Goal: Transaction & Acquisition: Subscribe to service/newsletter

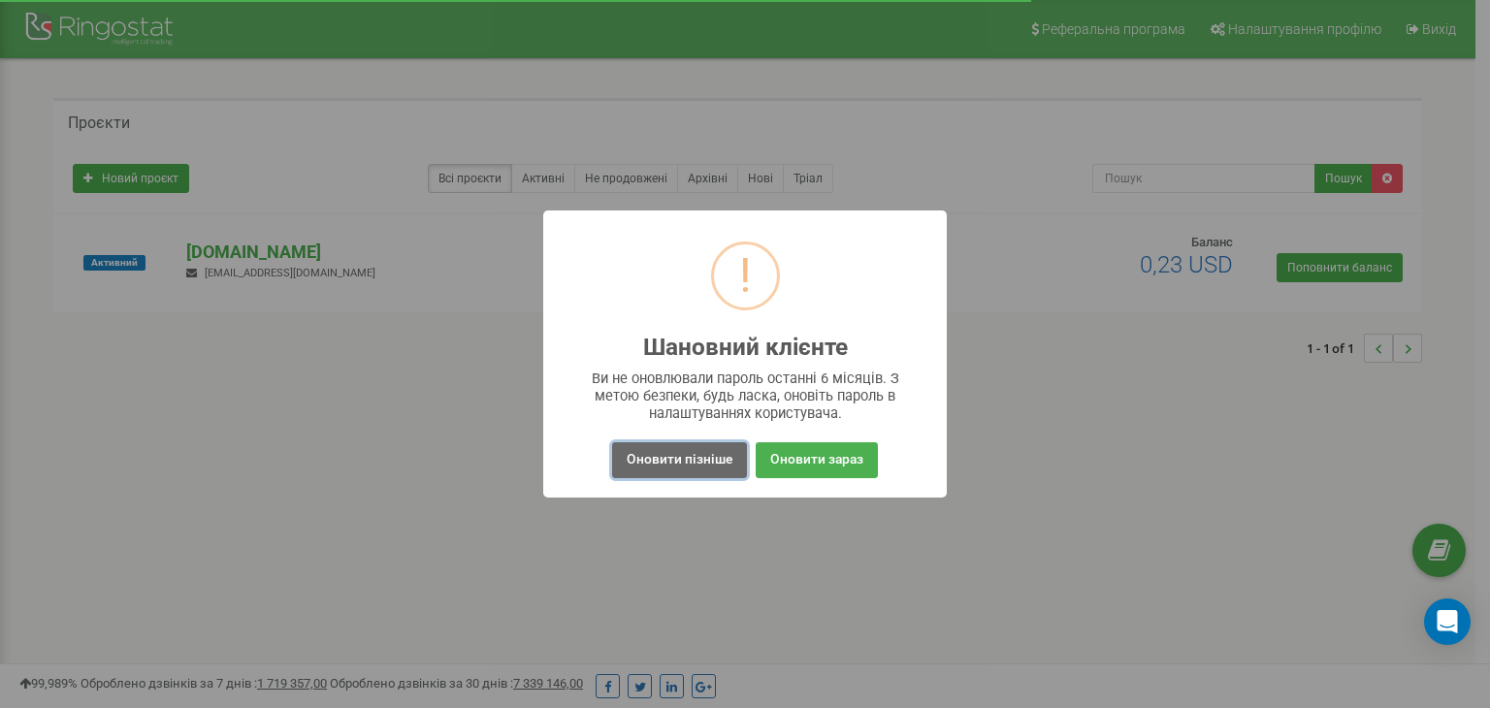
click at [705, 452] on button "Оновити пізніше" at bounding box center [679, 460] width 135 height 36
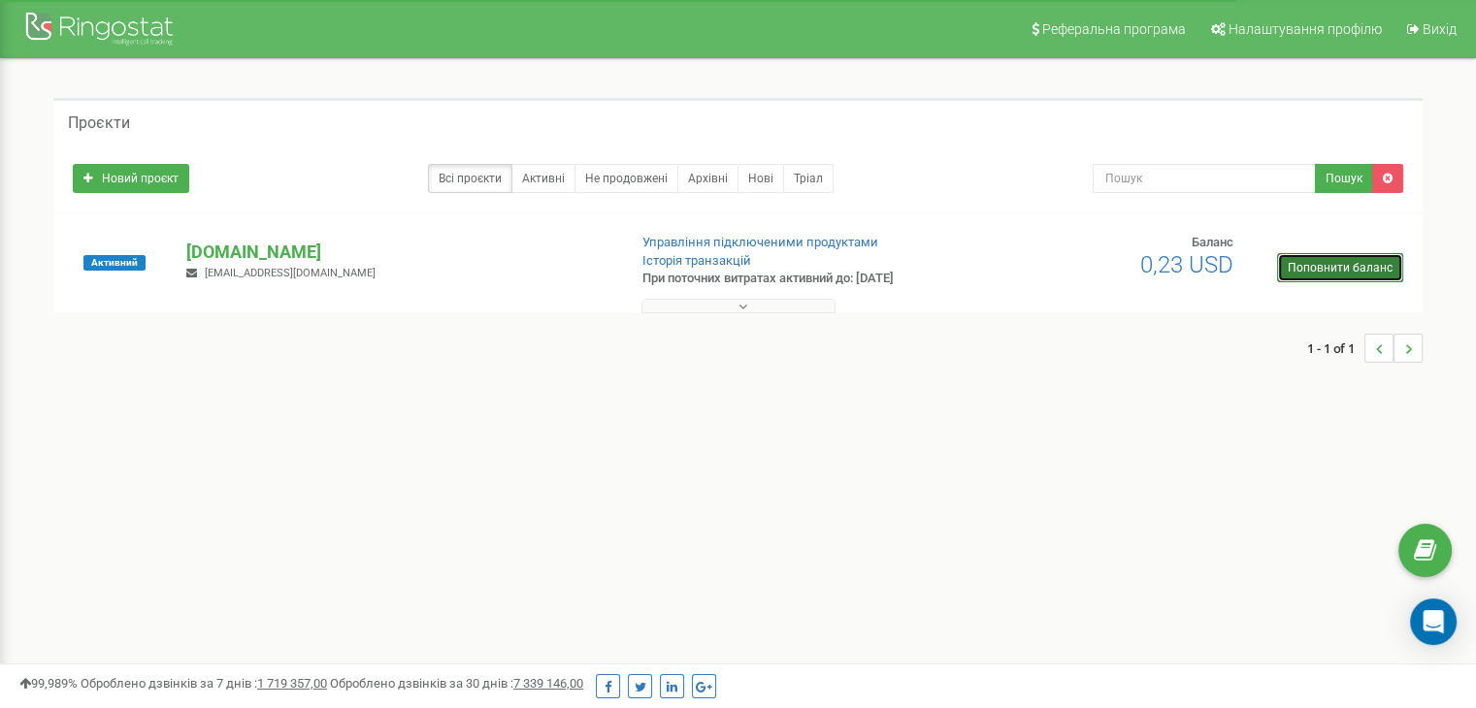
click at [1325, 266] on link "Поповнити баланс" at bounding box center [1340, 267] width 126 height 29
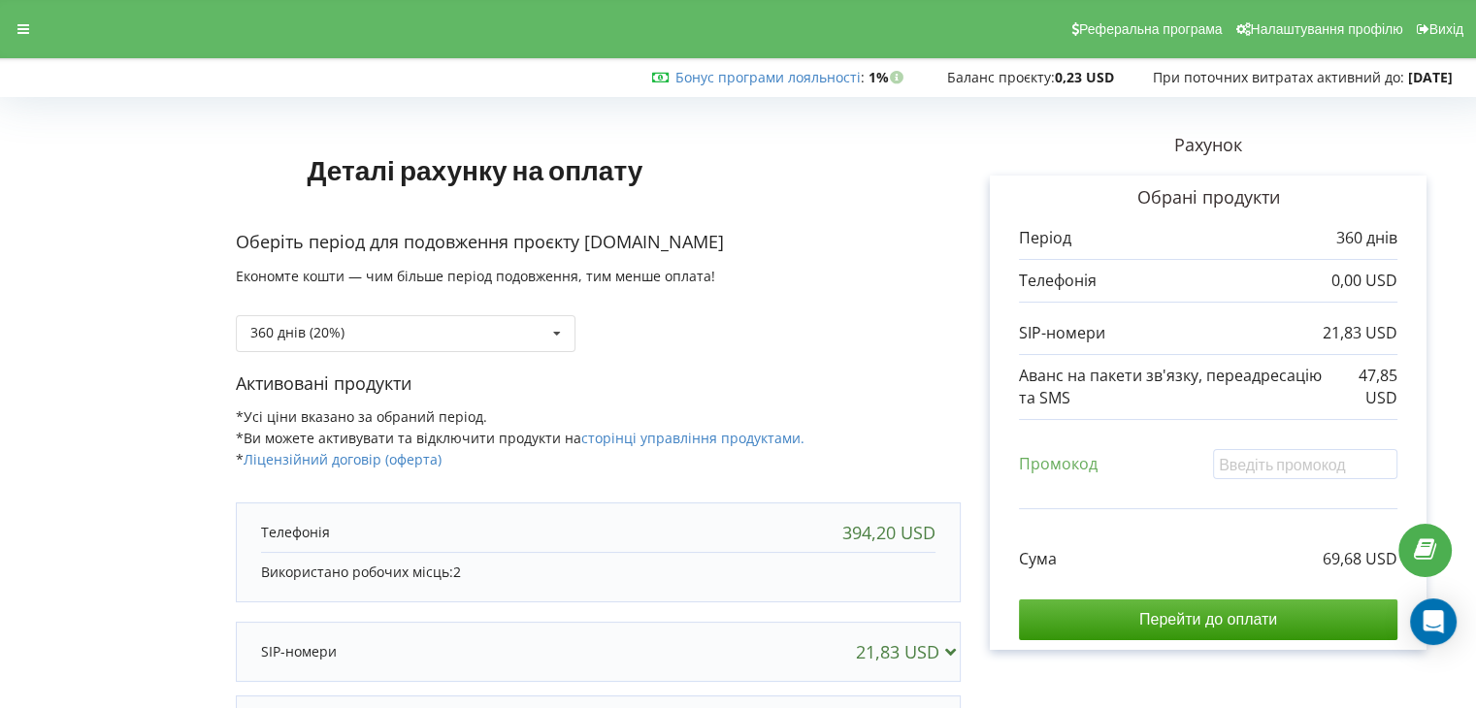
scroll to position [189, 0]
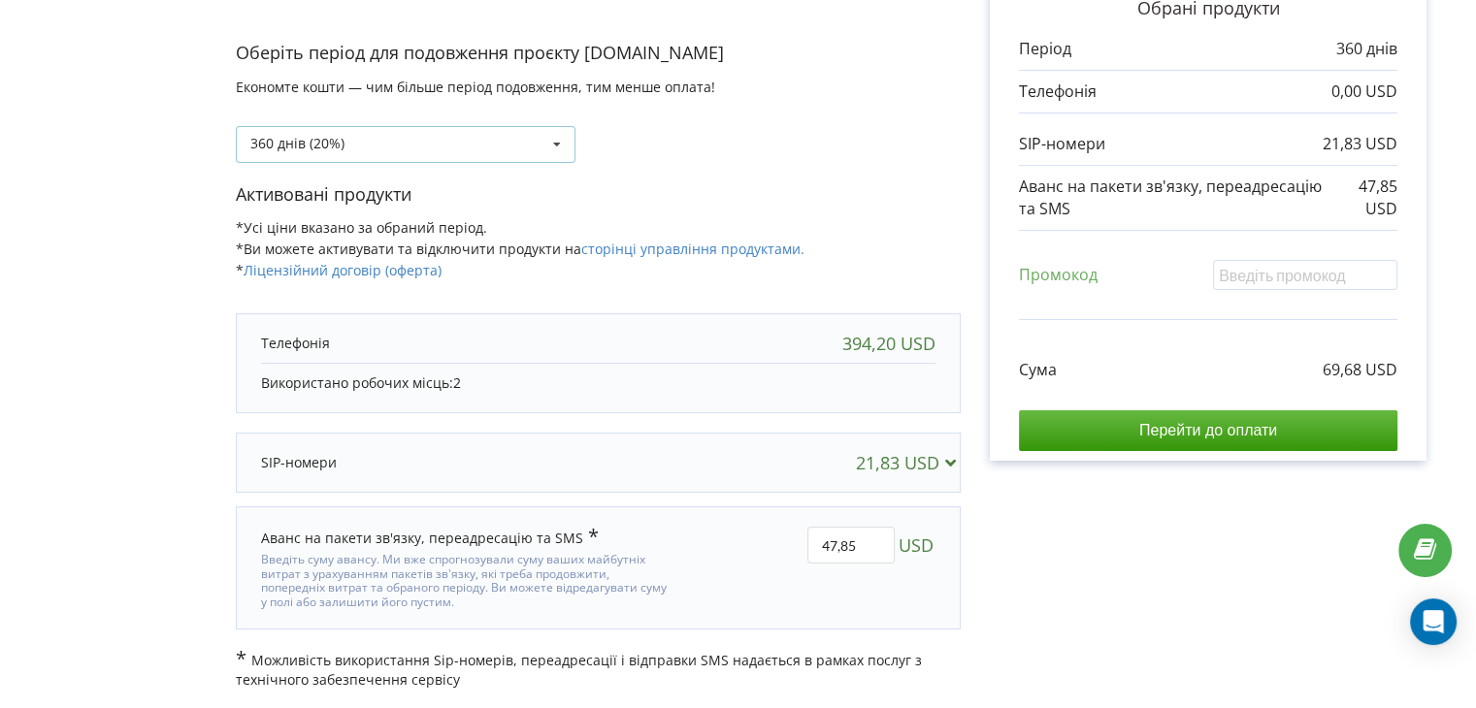
click at [534, 149] on div "360 днів (20%) Поповнити баланс без подовження" at bounding box center [406, 144] width 340 height 37
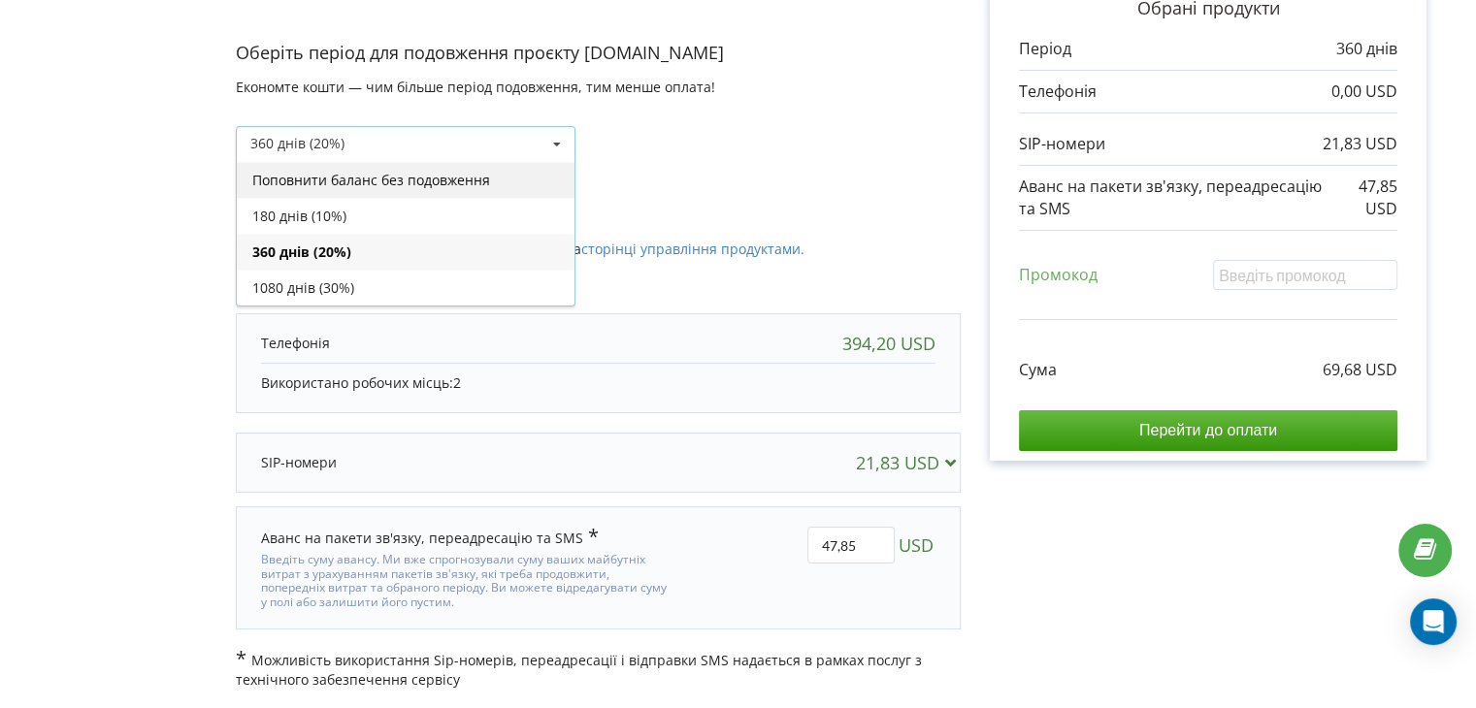
click at [470, 178] on div "Поповнити баланс без подовження" at bounding box center [406, 180] width 338 height 36
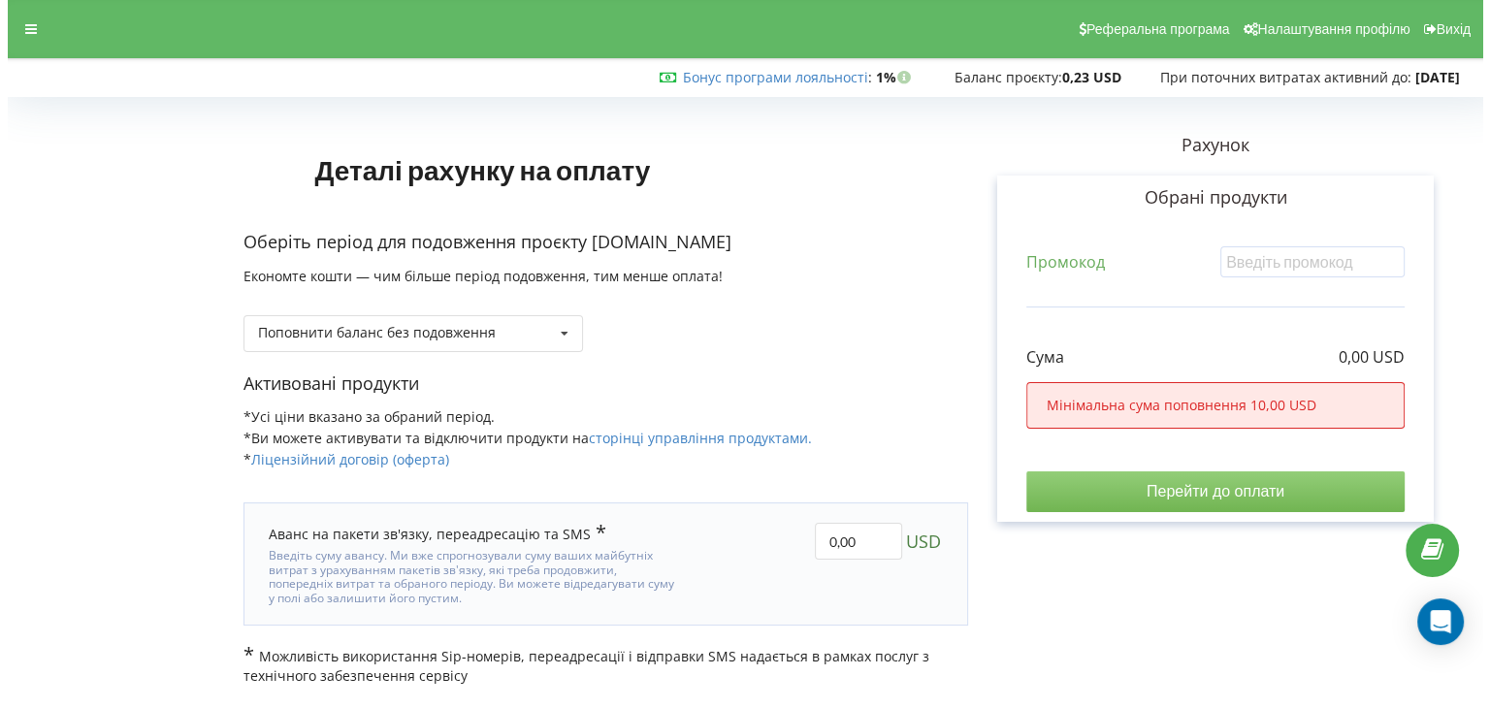
scroll to position [0, 0]
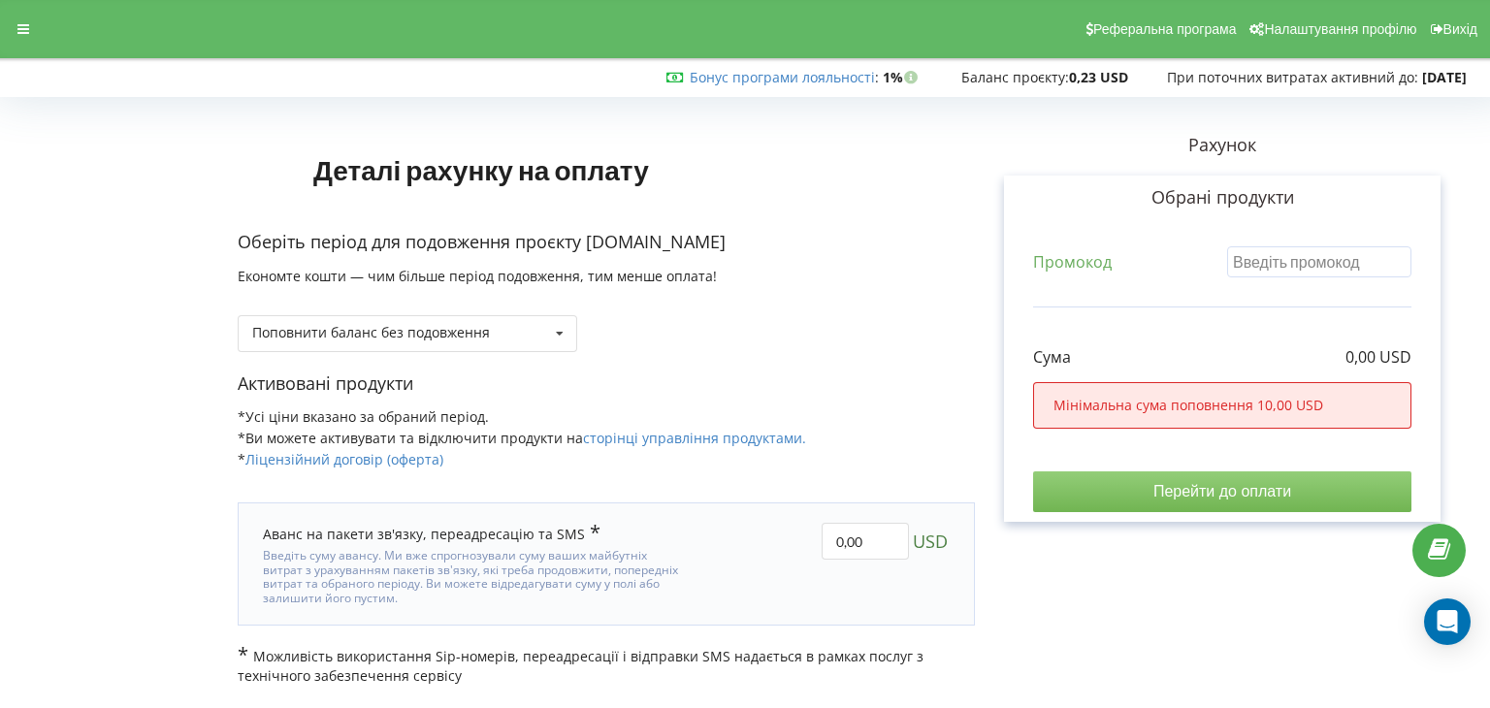
click at [1371, 264] on input "text" at bounding box center [1320, 261] width 184 height 30
type input "10"
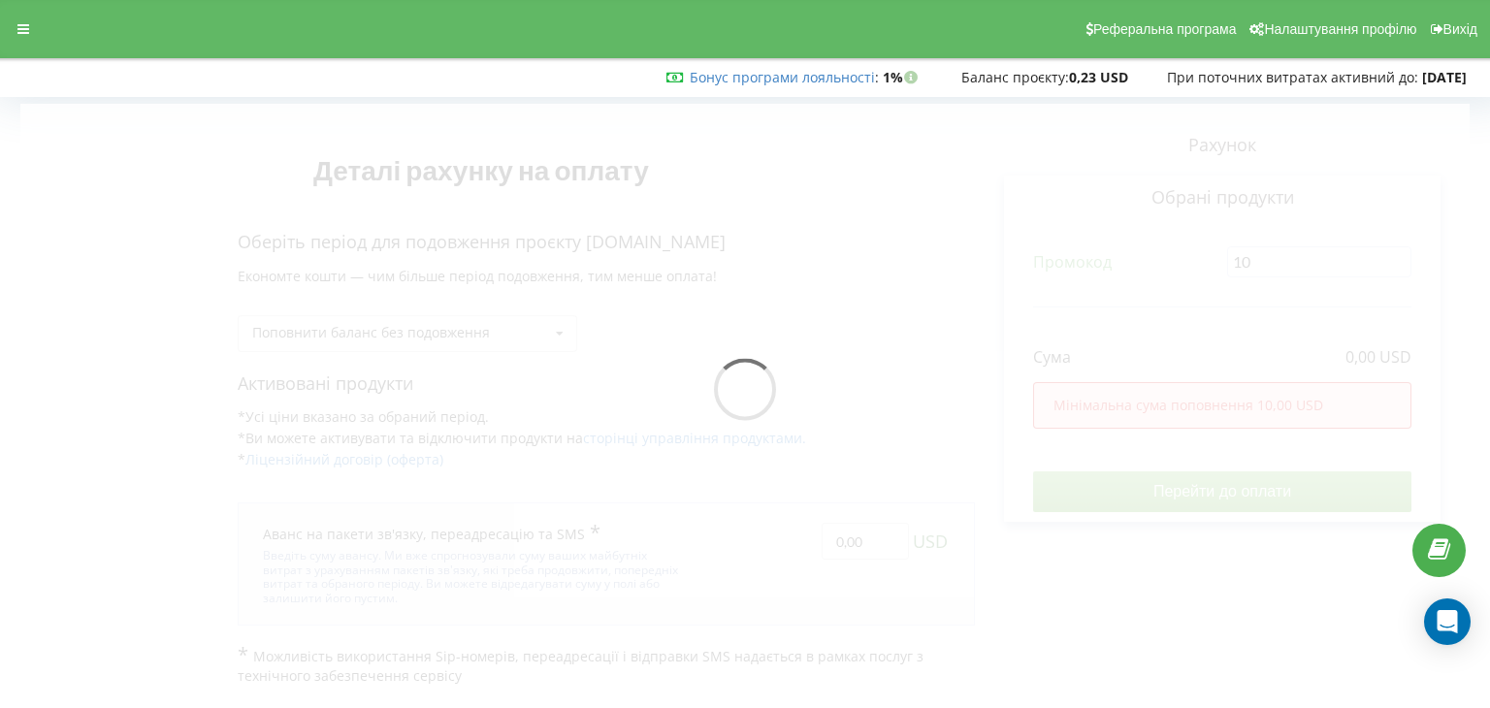
click at [1220, 484] on div "Деталі рахунку на оплату Оберіть період для подовження проєкту vovkydavinci.arm…" at bounding box center [745, 395] width 1450 height 582
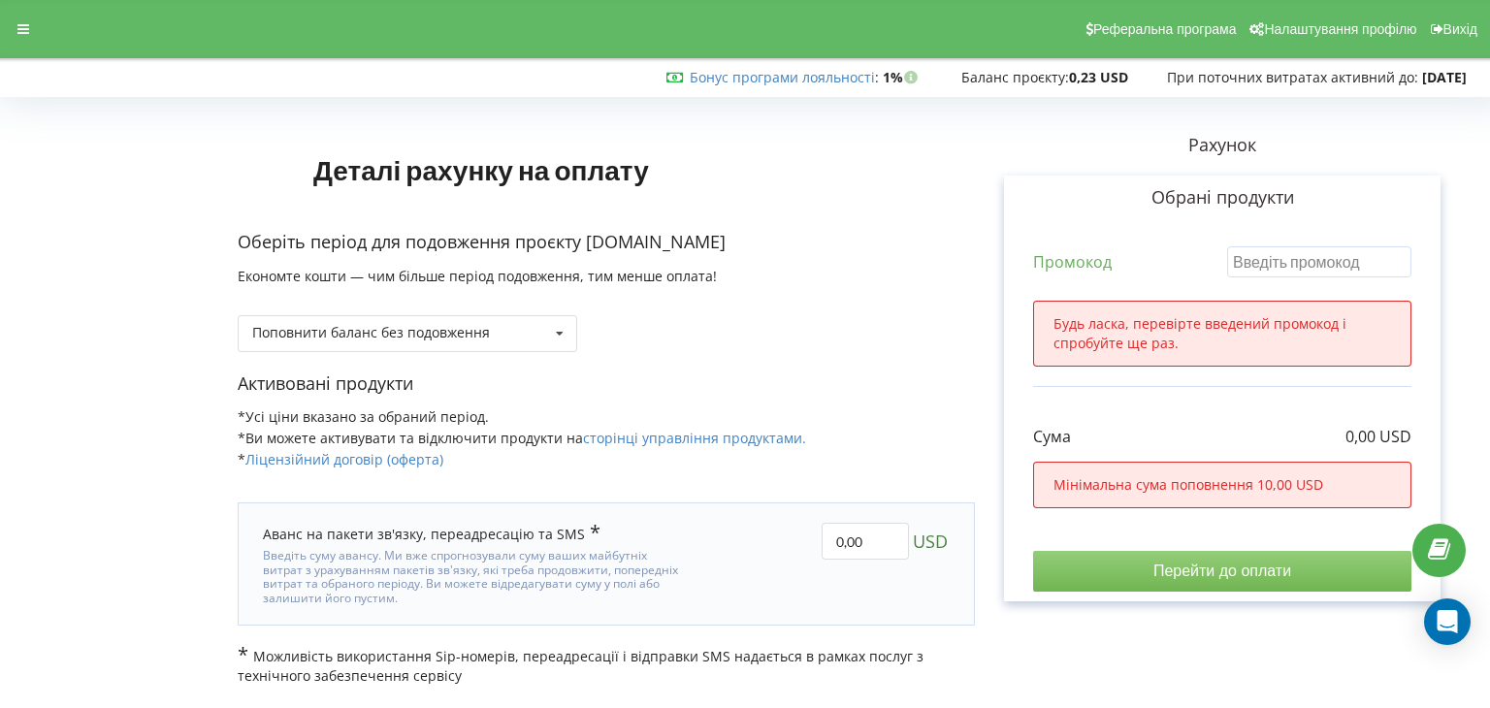
click at [1281, 272] on input "text" at bounding box center [1320, 261] width 184 height 30
type input "10"
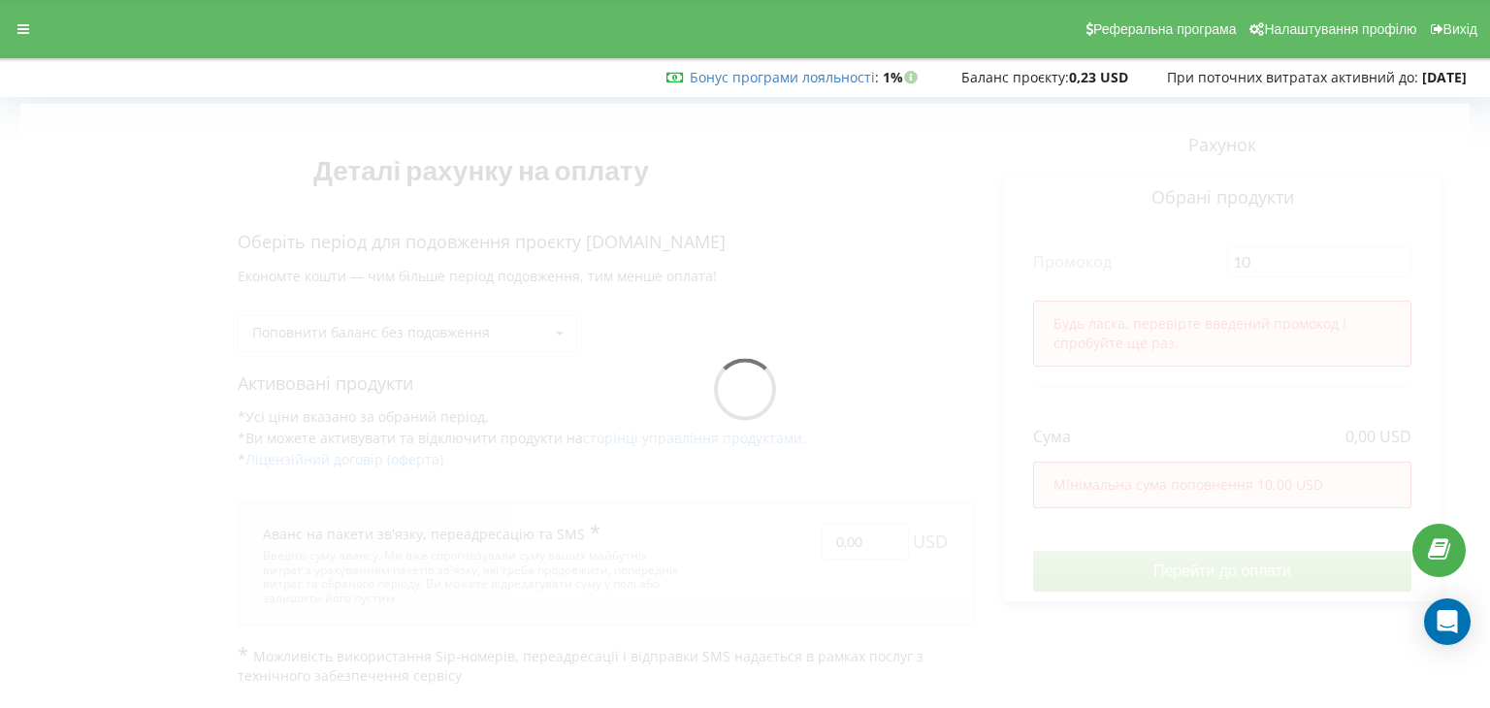
click at [1215, 406] on div "Деталі рахунку на оплату Оберіть період для подовження проєкту vovkydavinci.arm…" at bounding box center [745, 395] width 1450 height 582
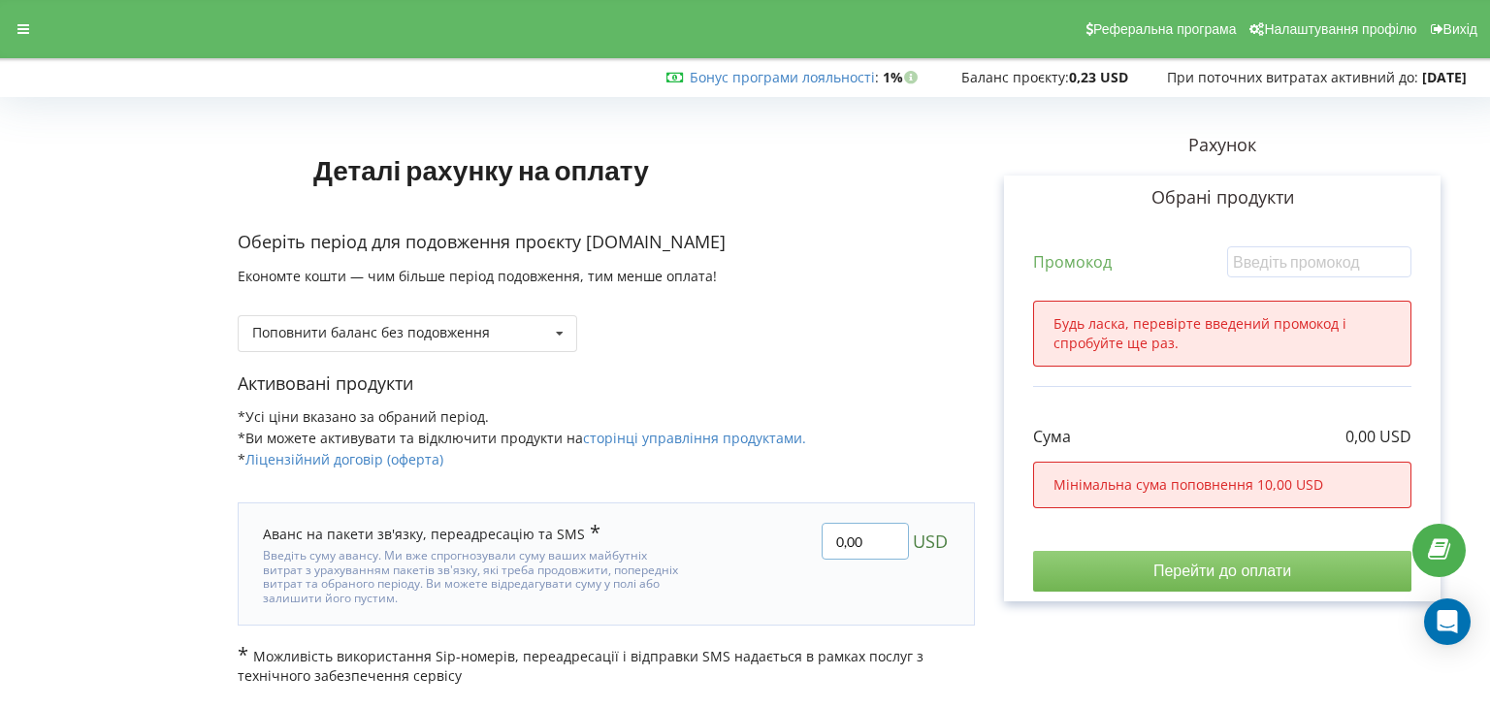
click at [868, 541] on input "0,00" at bounding box center [865, 541] width 87 height 37
type input "0"
type input "10"
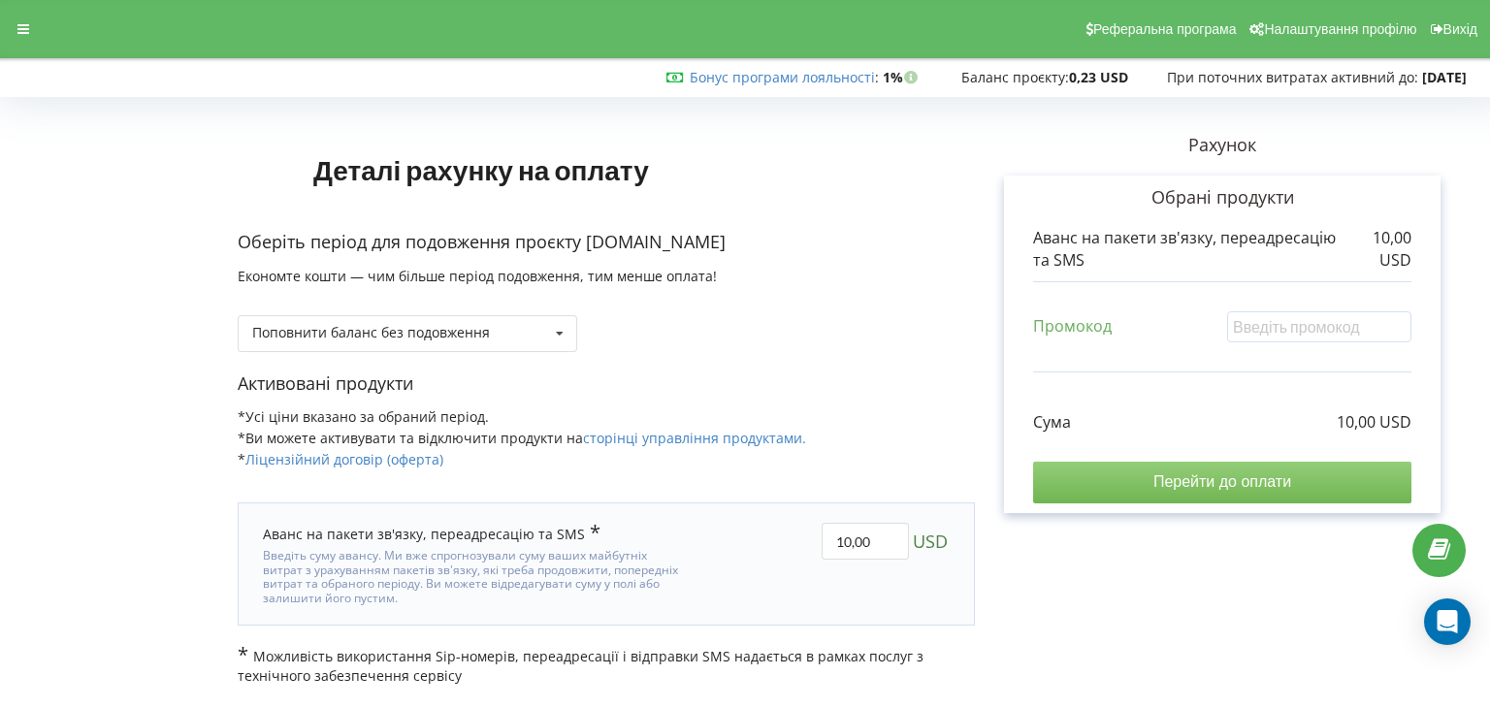
click at [1110, 475] on input "Перейти до оплати" at bounding box center [1222, 482] width 378 height 41
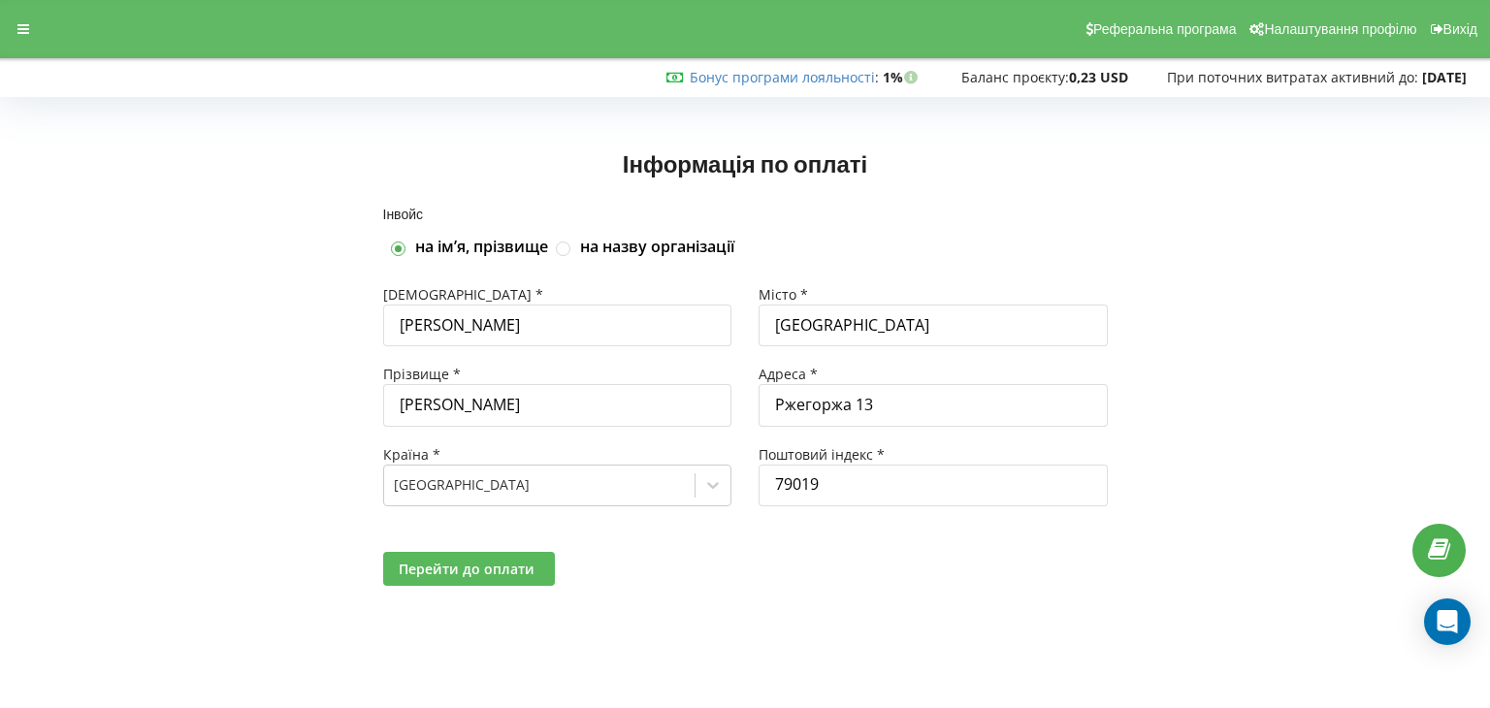
click at [484, 564] on span "Перейти до оплати" at bounding box center [467, 569] width 136 height 18
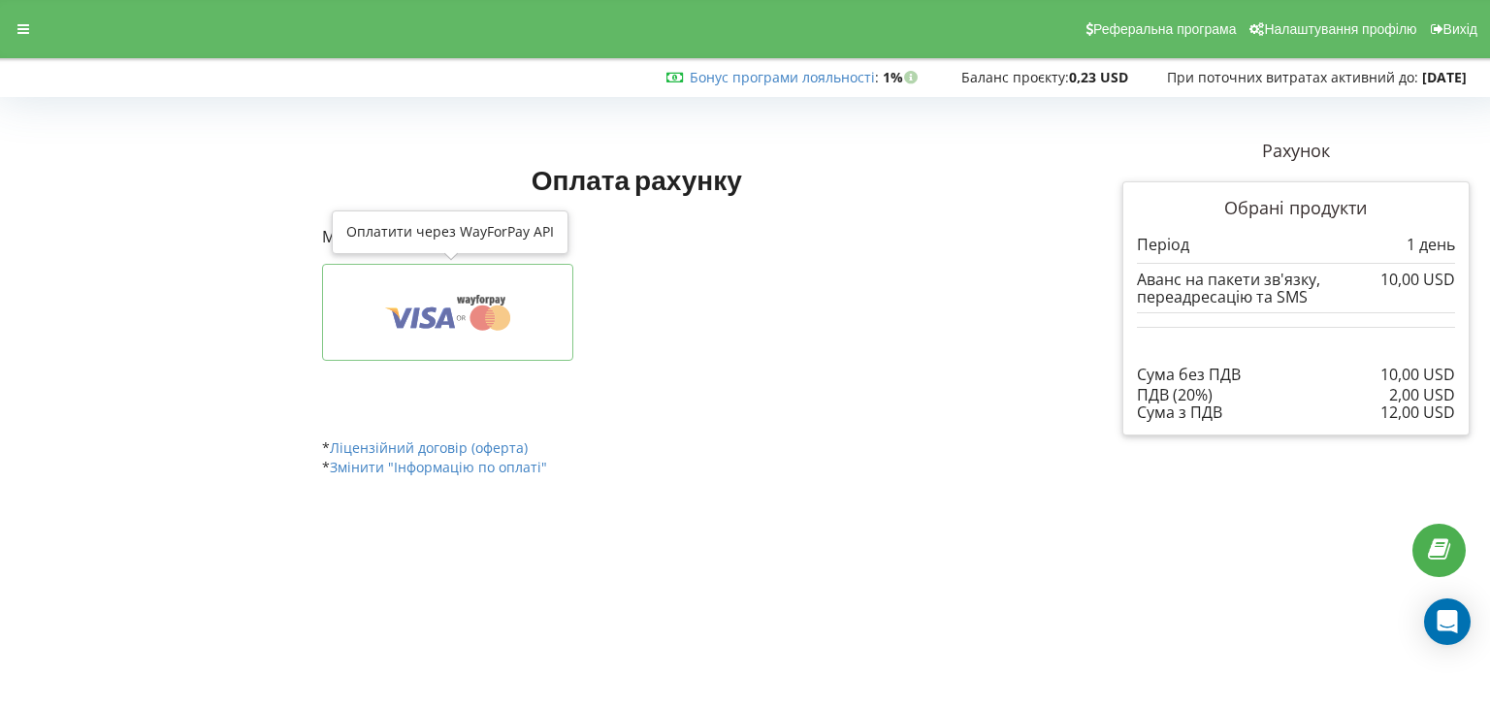
click at [475, 323] on icon at bounding box center [483, 318] width 25 height 25
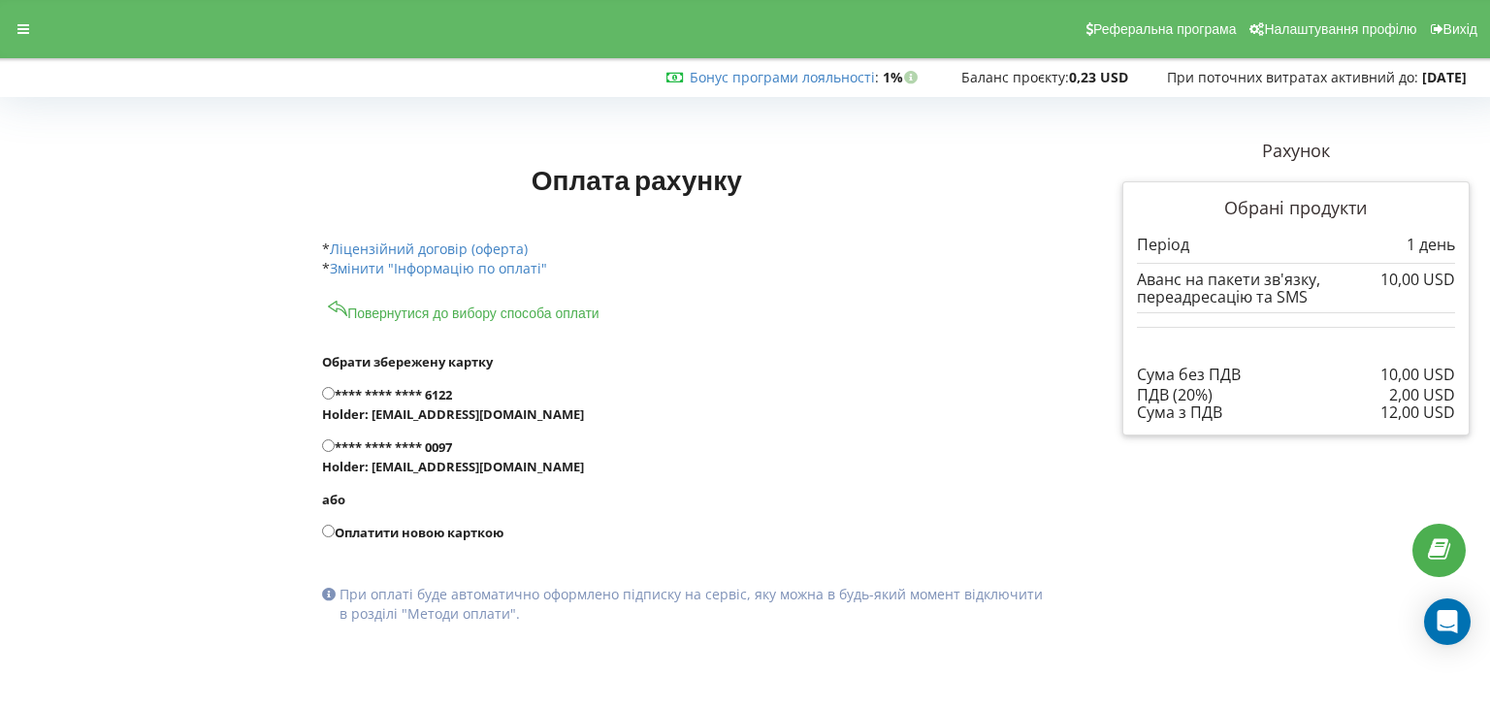
click at [329, 442] on input "**** **** **** 0097 Holder: [EMAIL_ADDRESS][DOMAIN_NAME]" at bounding box center [328, 446] width 13 height 13
radio input "true"
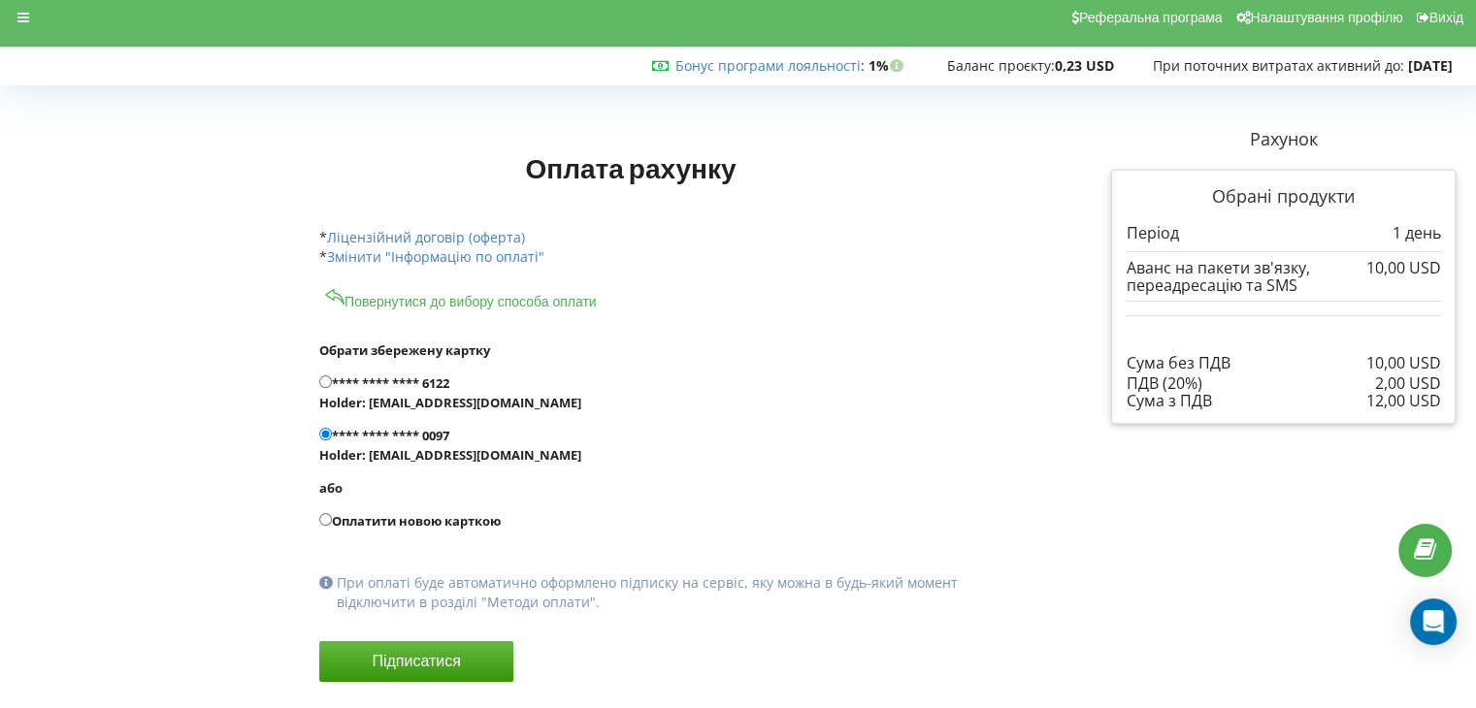
scroll to position [64, 0]
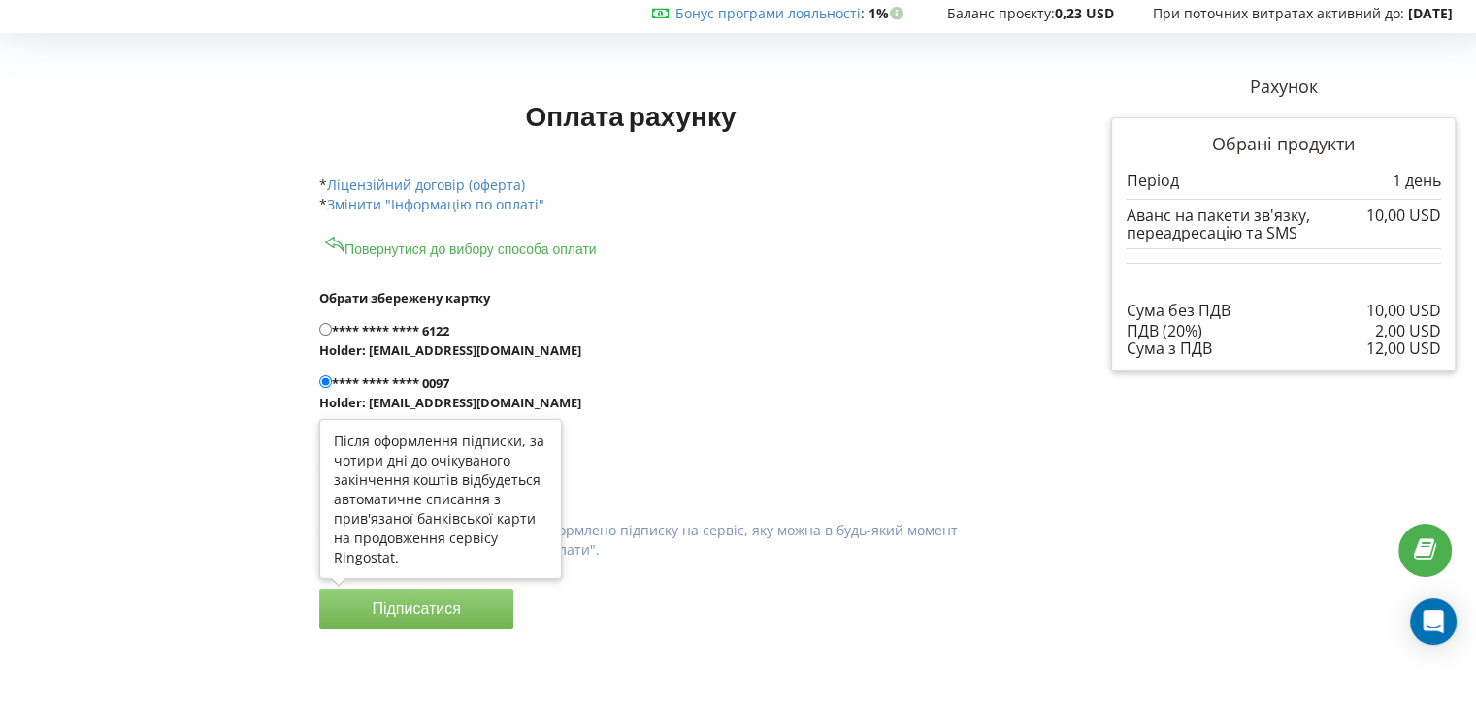
click at [414, 596] on button "Підписатися" at bounding box center [416, 609] width 194 height 41
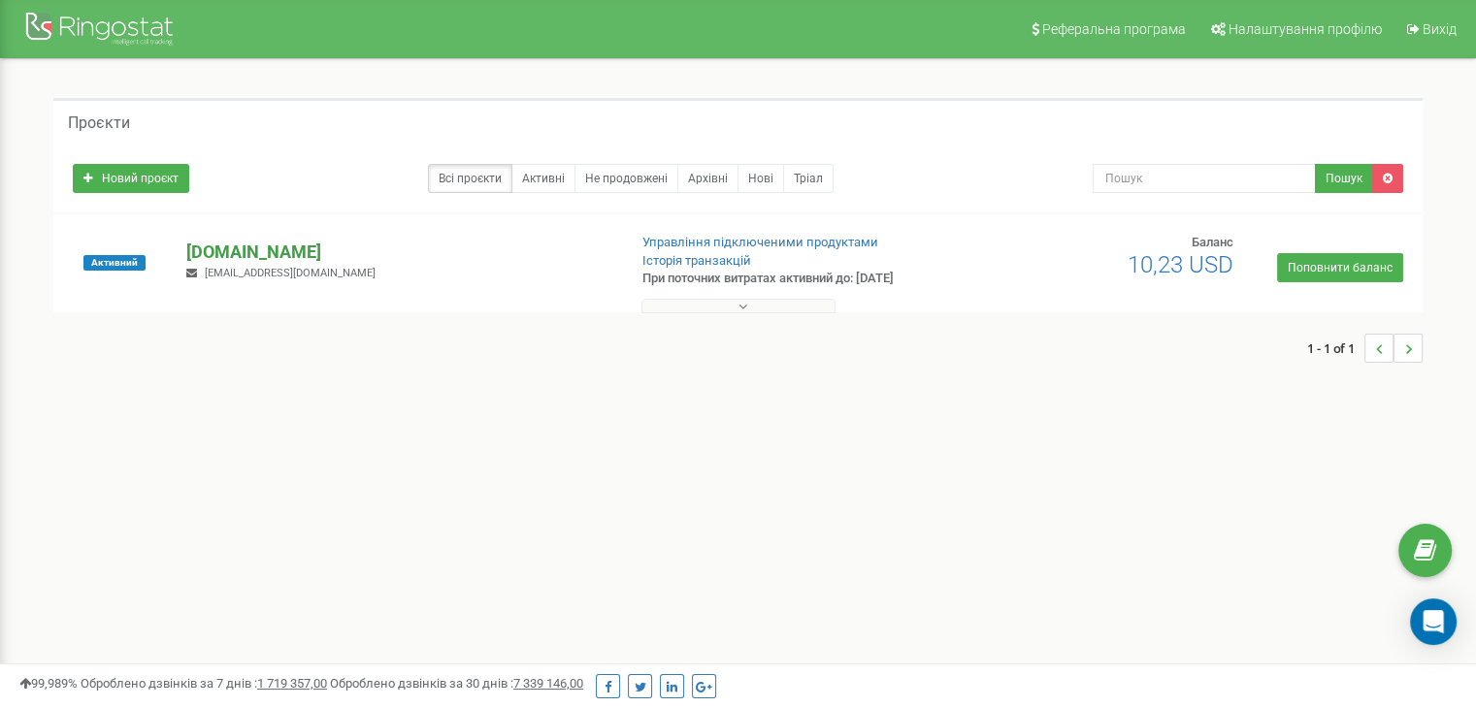
click at [233, 253] on p "[DOMAIN_NAME]" at bounding box center [398, 252] width 424 height 25
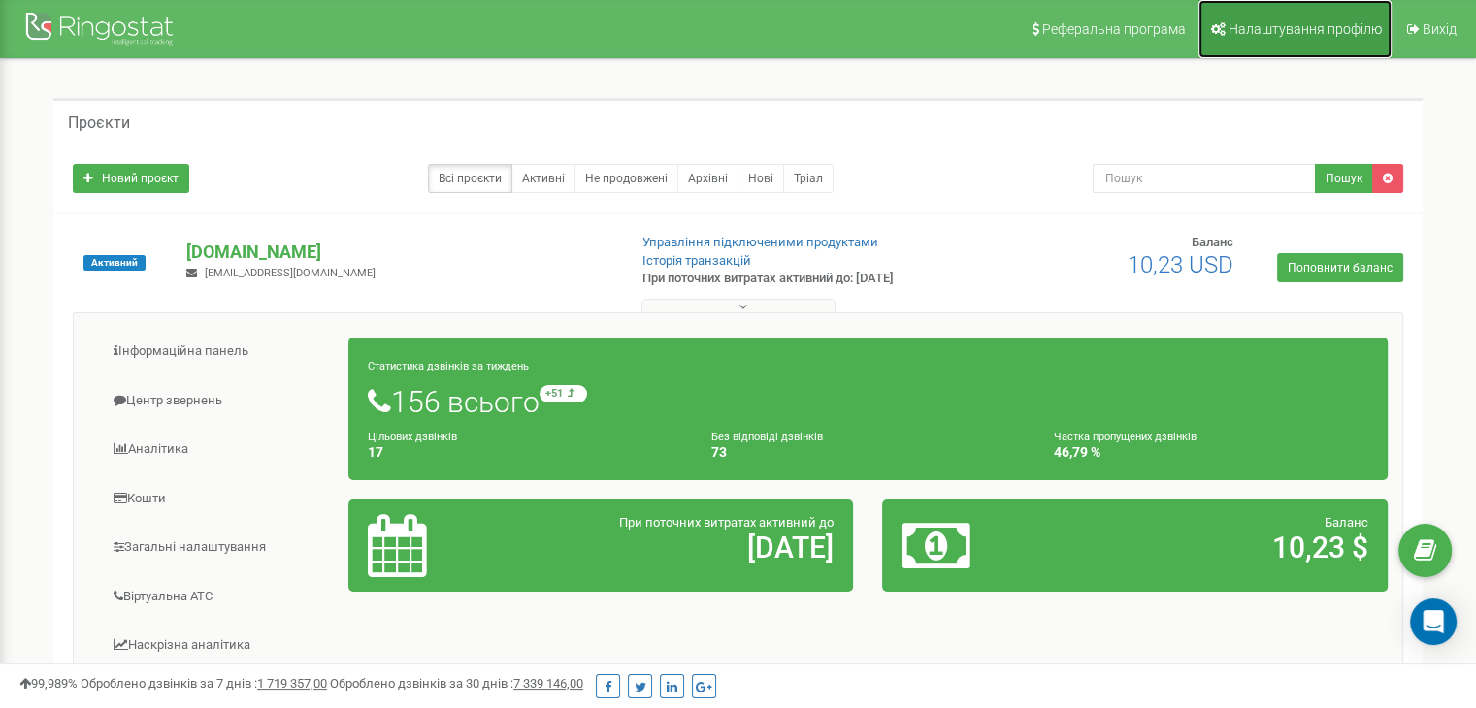
click at [1291, 35] on span "Налаштування профілю" at bounding box center [1304, 29] width 153 height 16
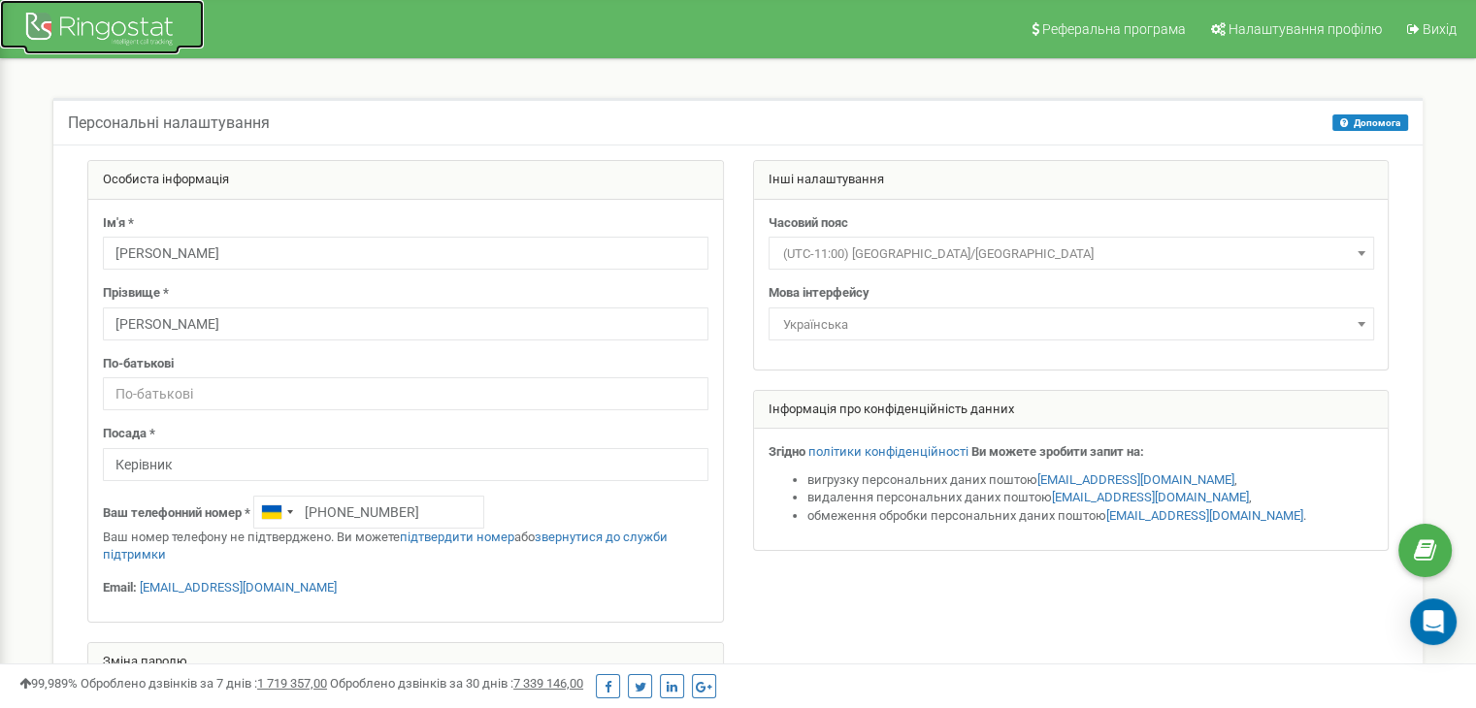
click at [123, 29] on div at bounding box center [101, 31] width 155 height 47
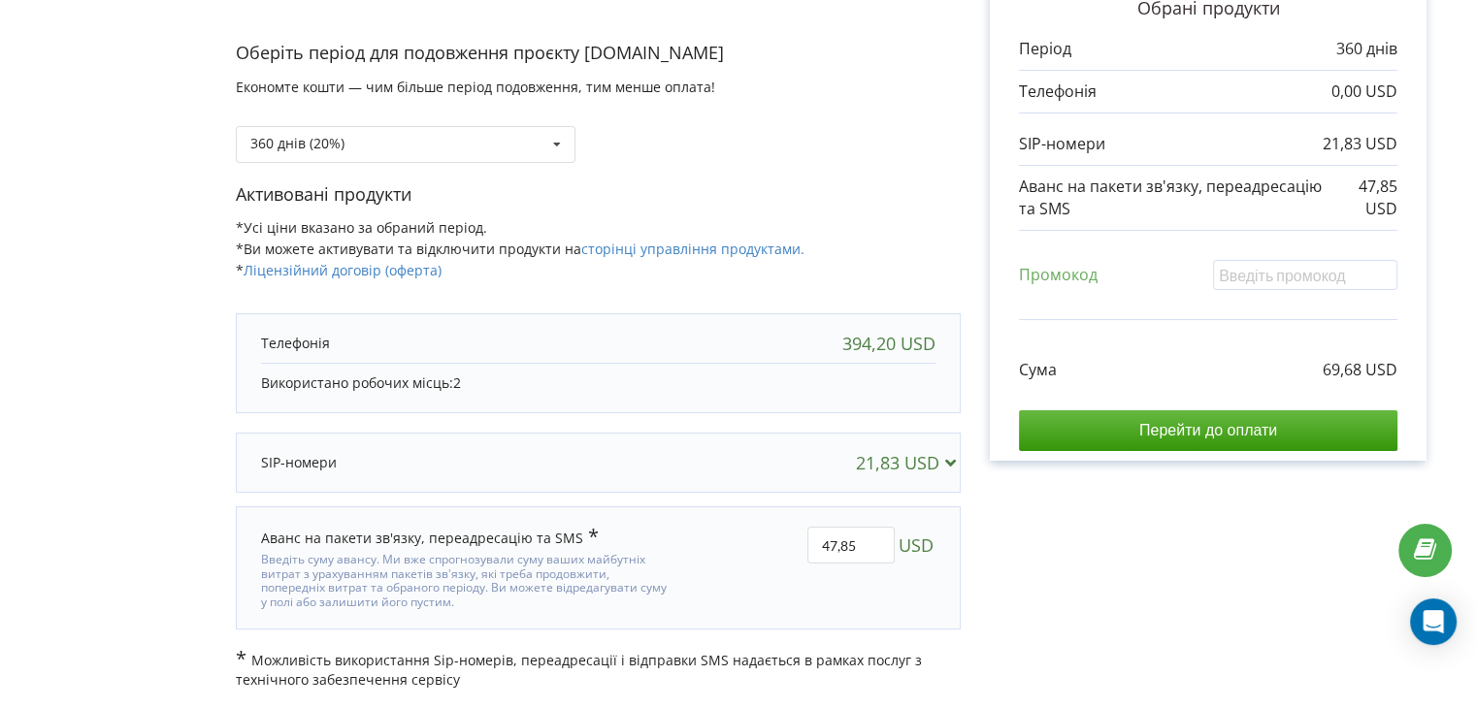
scroll to position [61, 0]
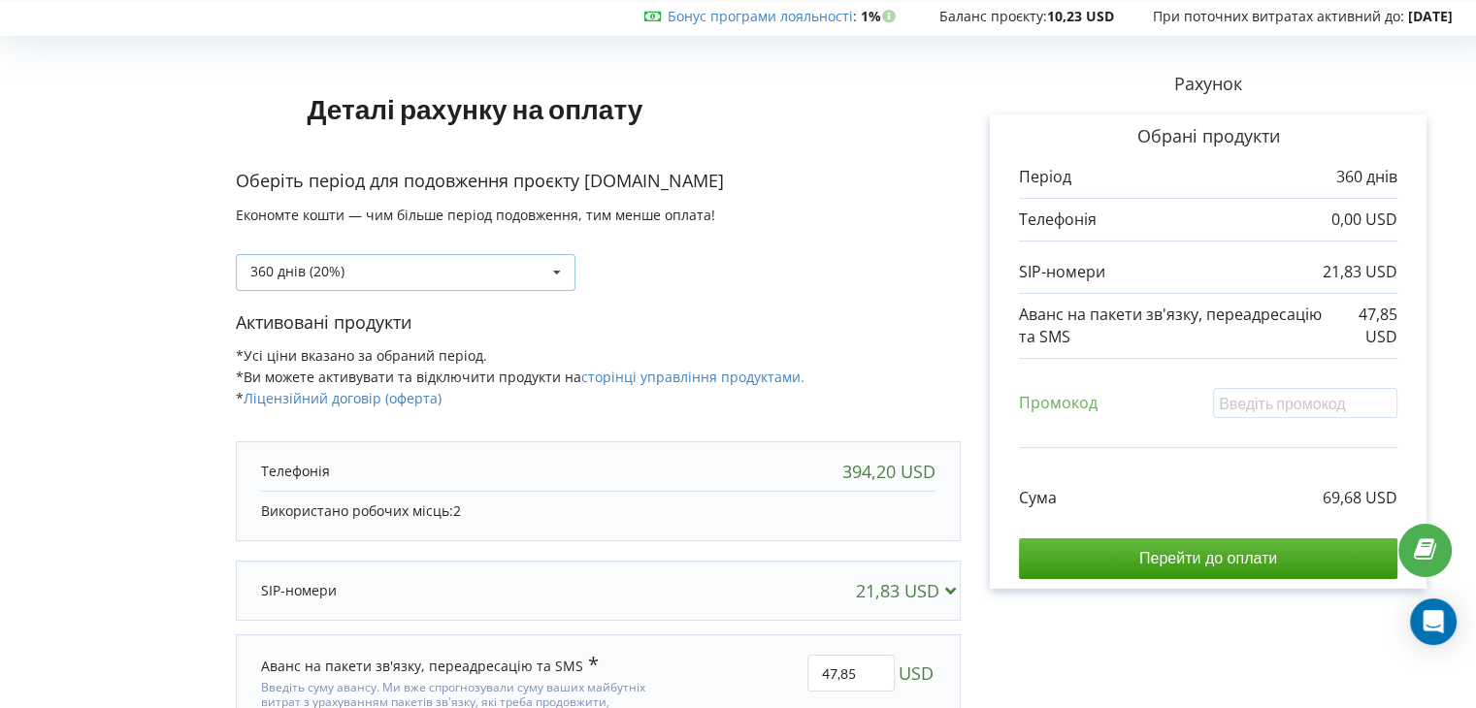
click at [497, 265] on div "360 днів (20%) Поповнити баланс без подовження" at bounding box center [406, 272] width 340 height 37
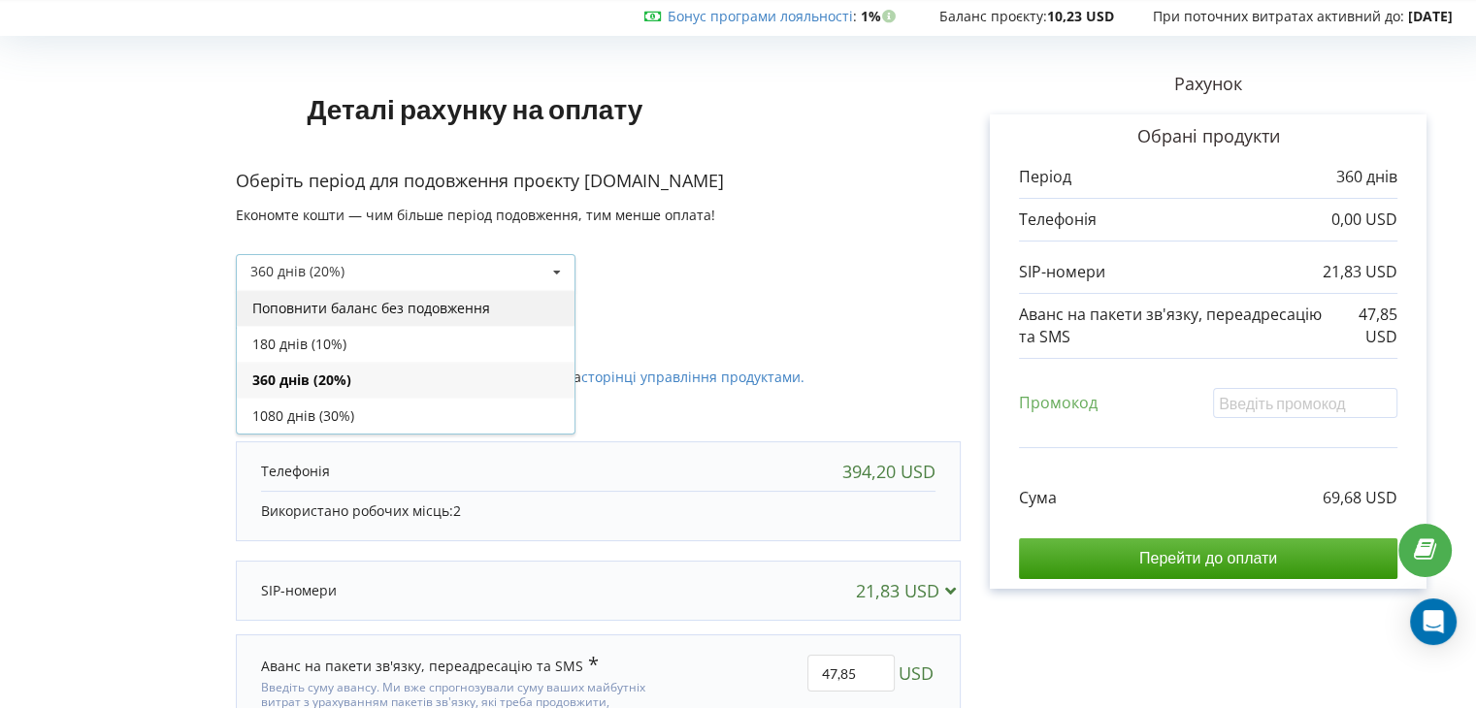
click at [487, 306] on div "Поповнити баланс без подовження" at bounding box center [406, 308] width 338 height 36
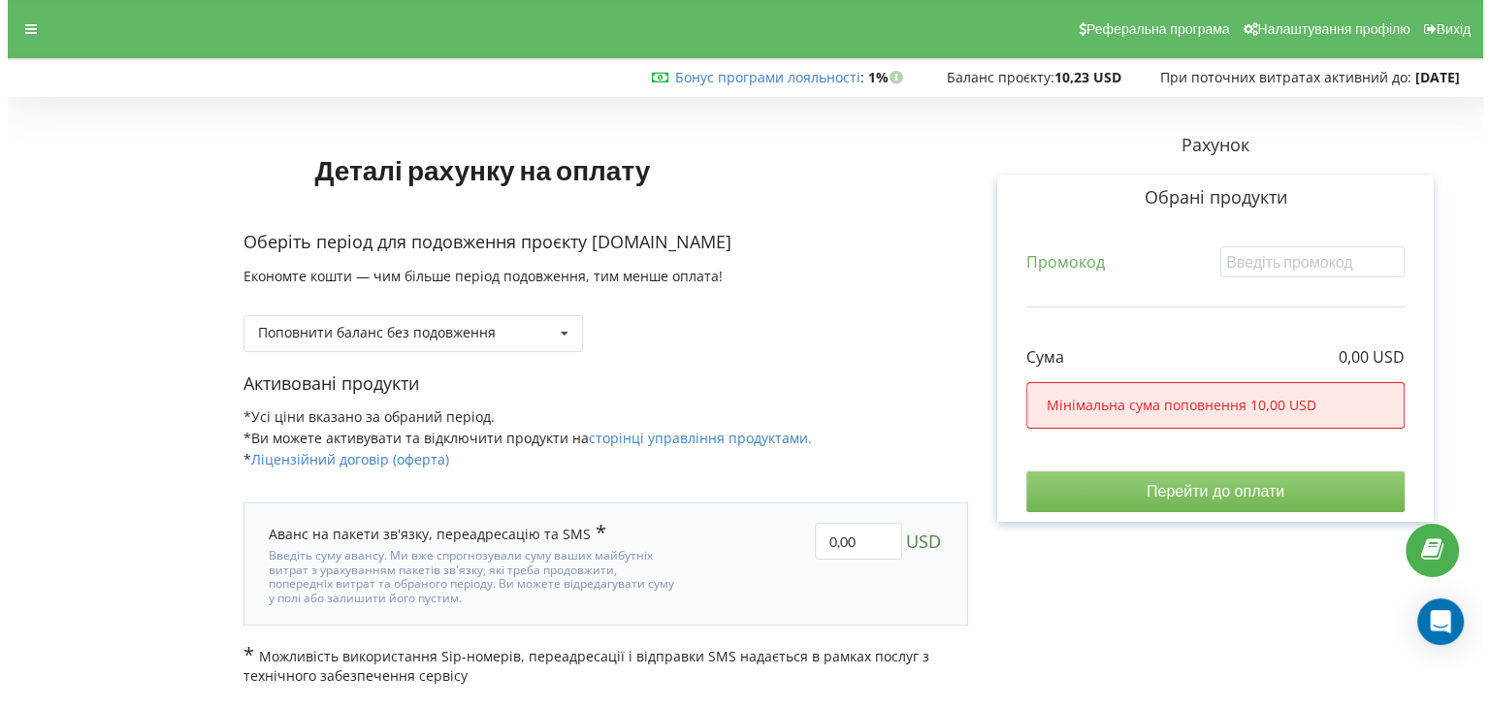
scroll to position [0, 0]
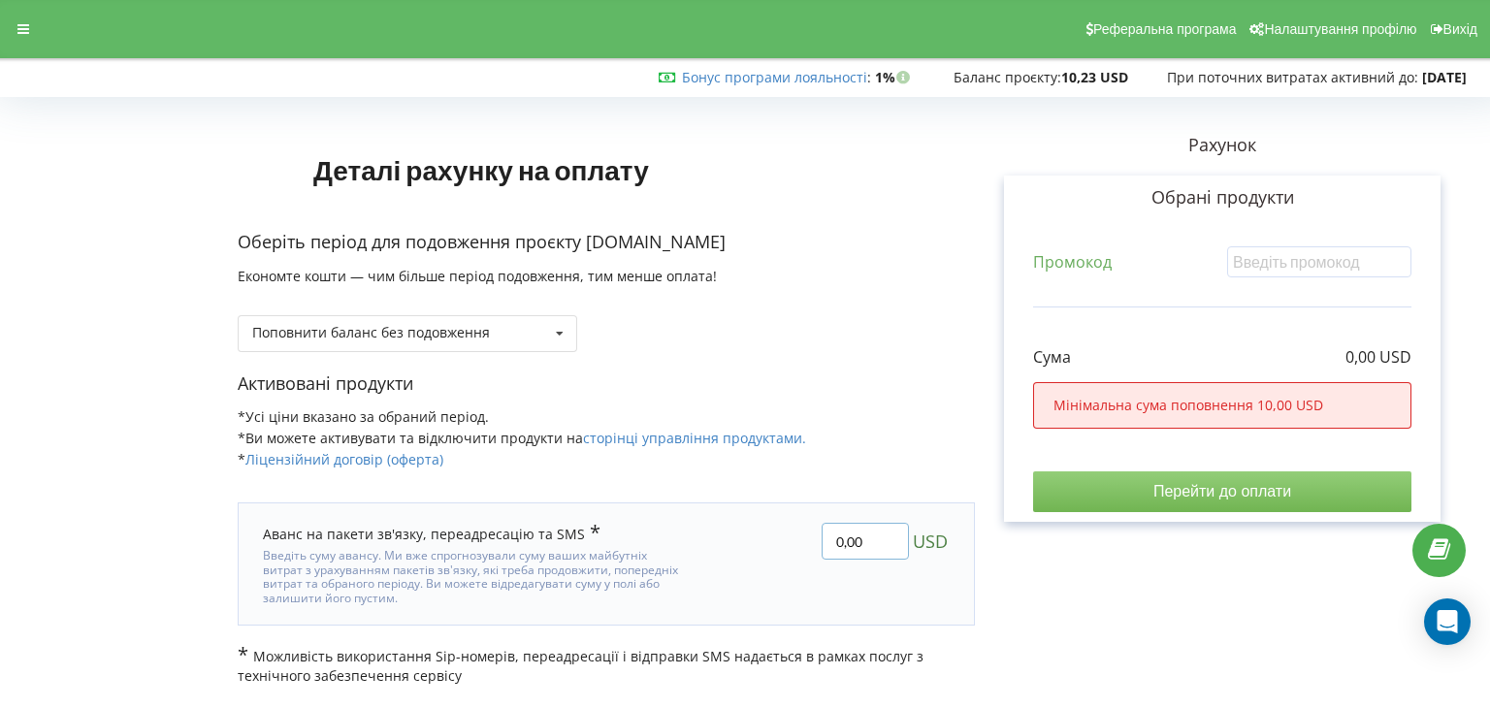
click at [873, 528] on input "0,00" at bounding box center [865, 541] width 87 height 37
type input "0"
type input "10"
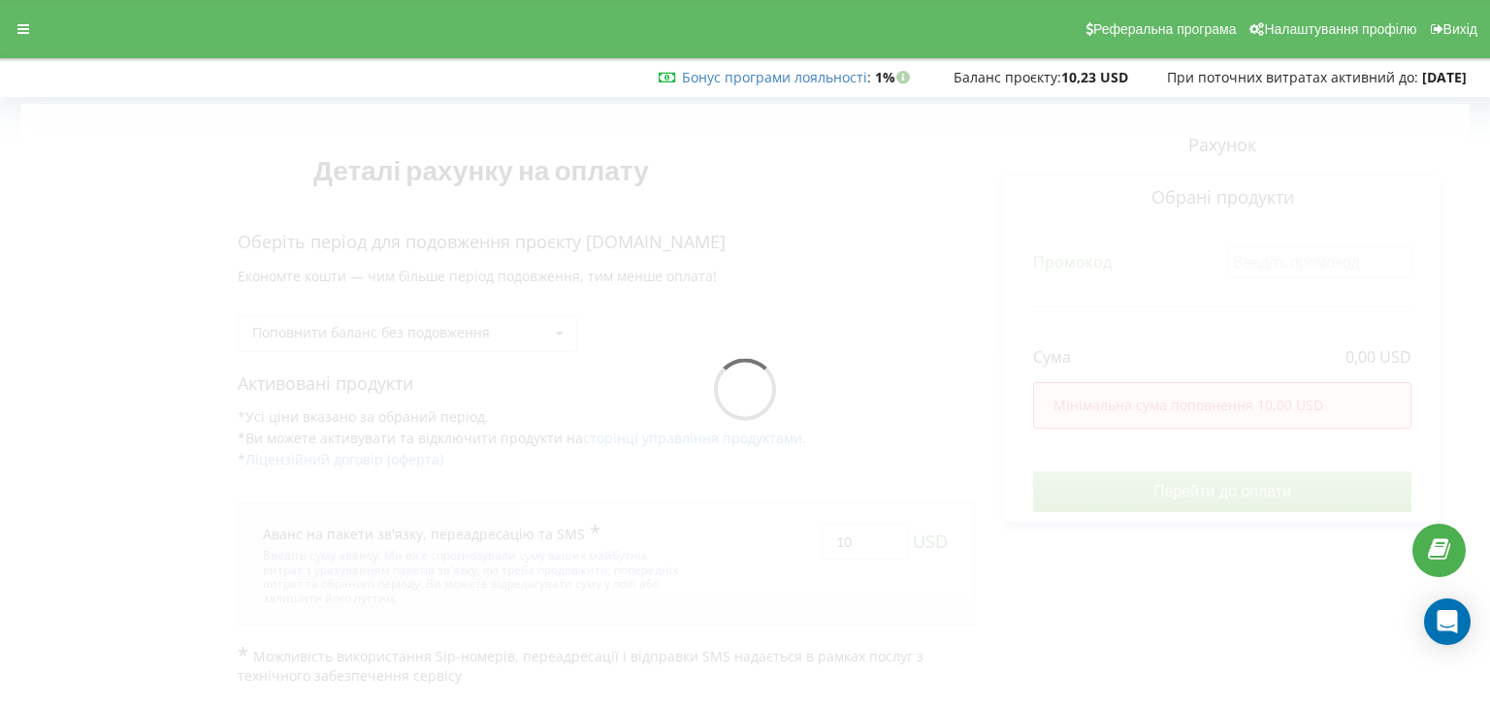
click at [1085, 497] on div "Деталі рахунку на оплату Оберіть період для подовження проєкту vovkydavinci.arm…" at bounding box center [745, 395] width 1450 height 582
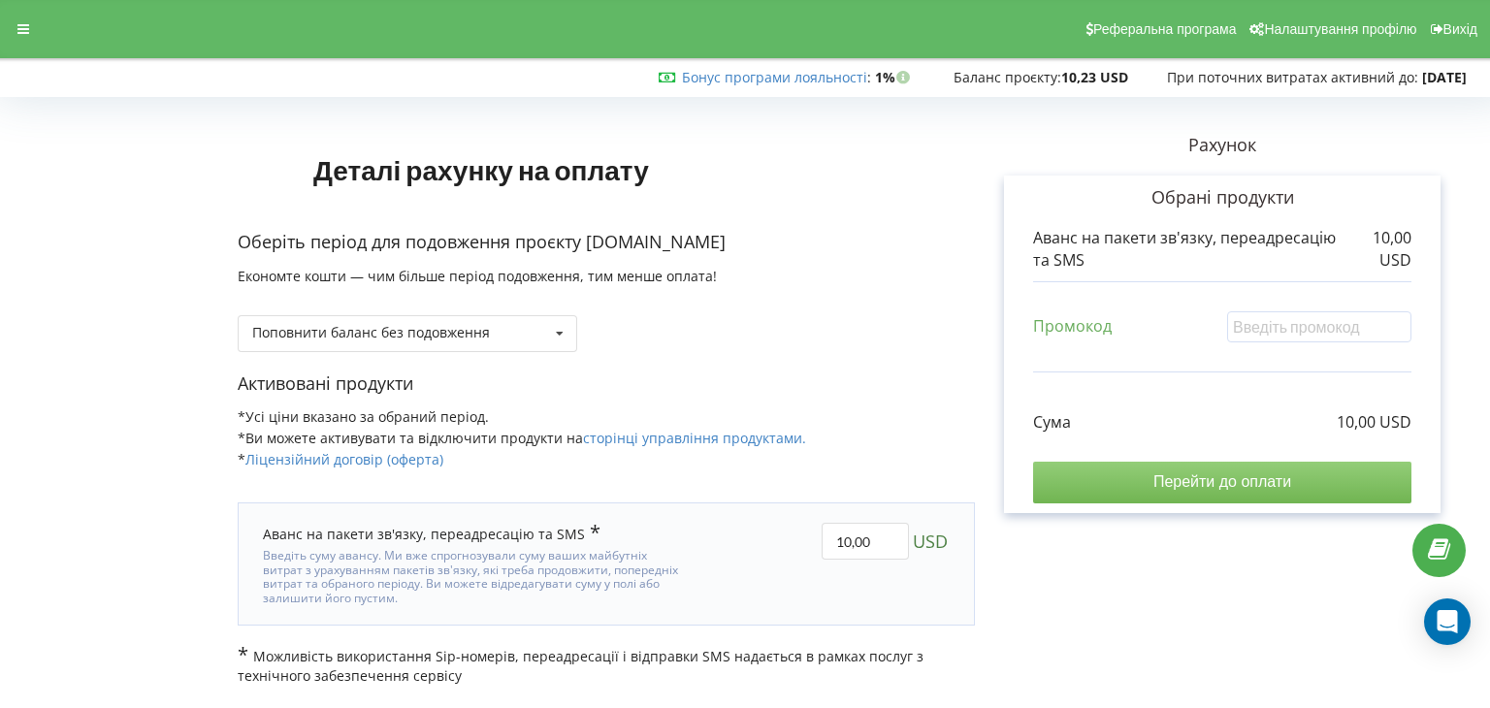
click at [1118, 478] on input "Перейти до оплати" at bounding box center [1222, 482] width 378 height 41
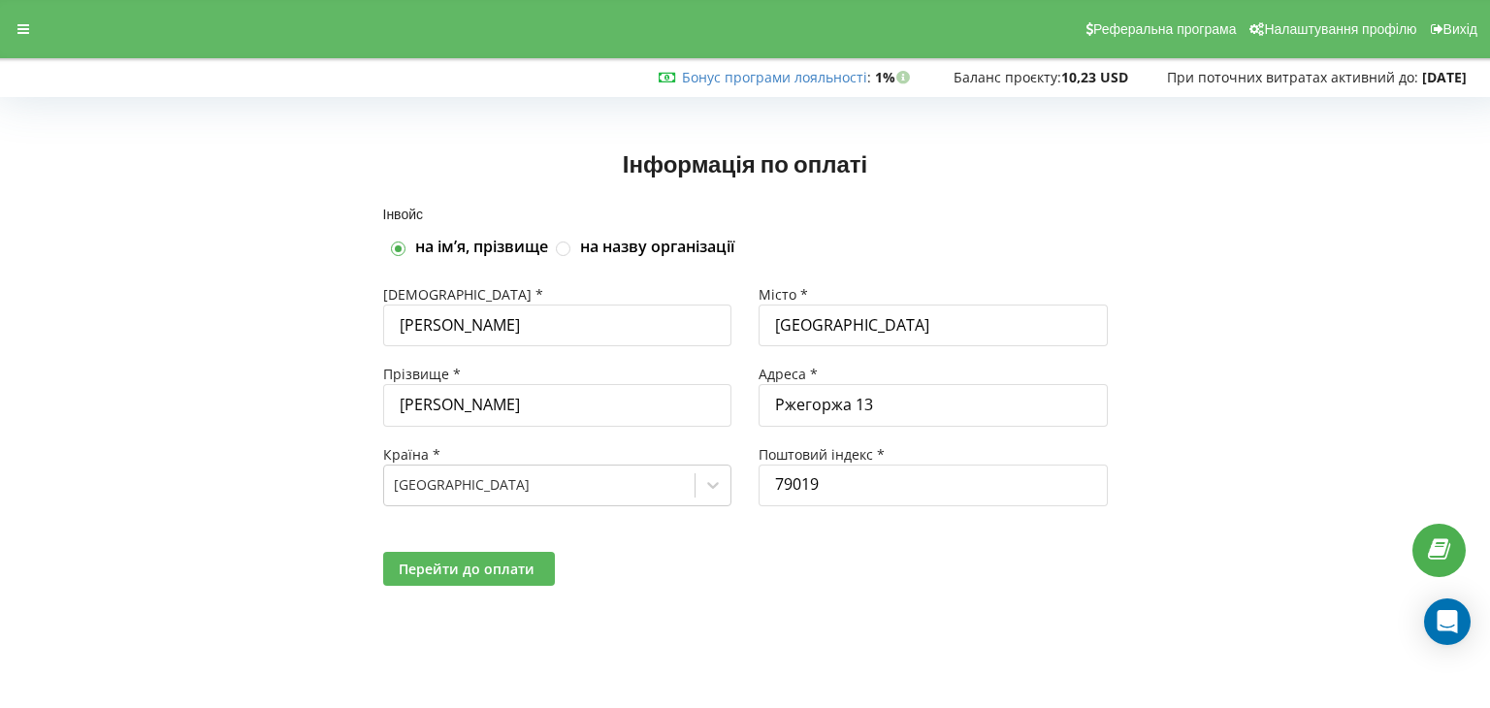
click at [513, 564] on span "Перейти до оплати" at bounding box center [467, 569] width 136 height 18
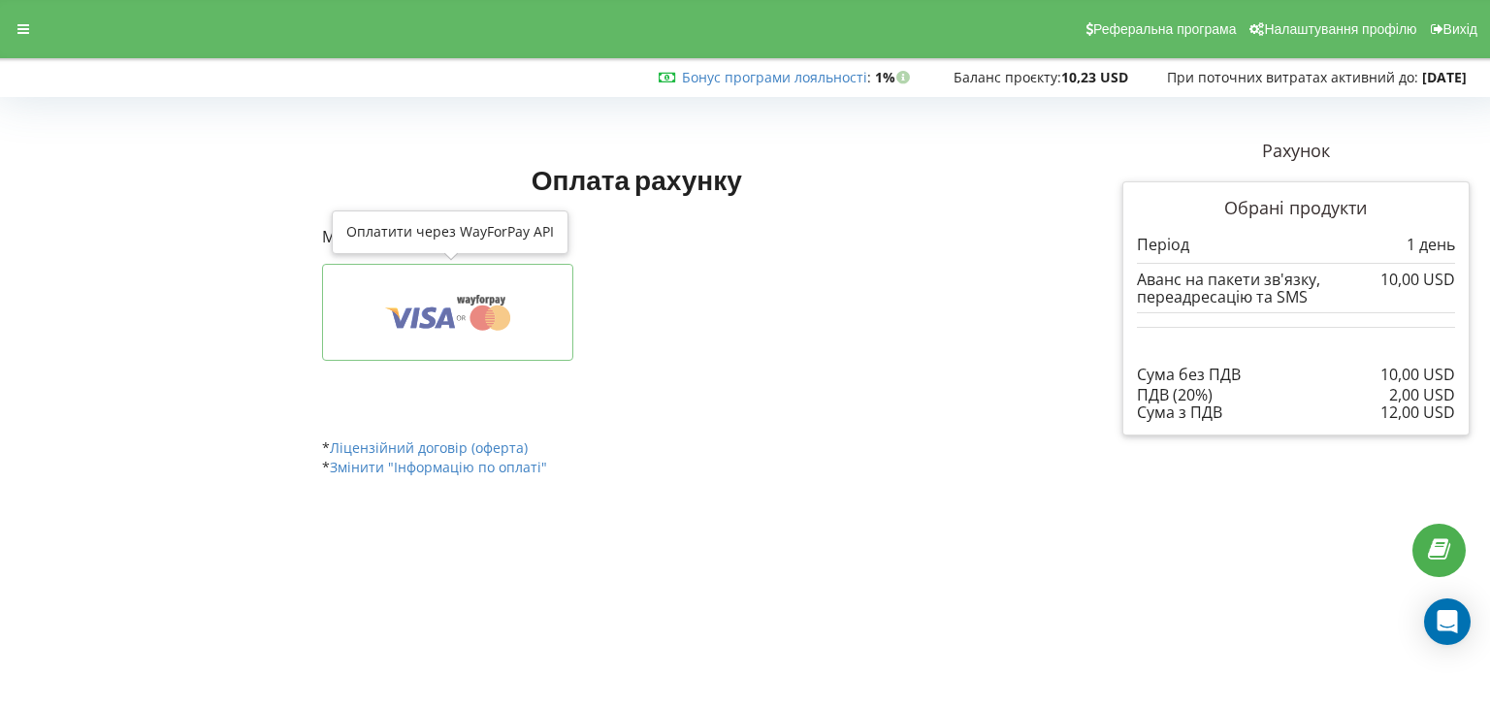
click at [518, 314] on icon at bounding box center [447, 312] width 191 height 37
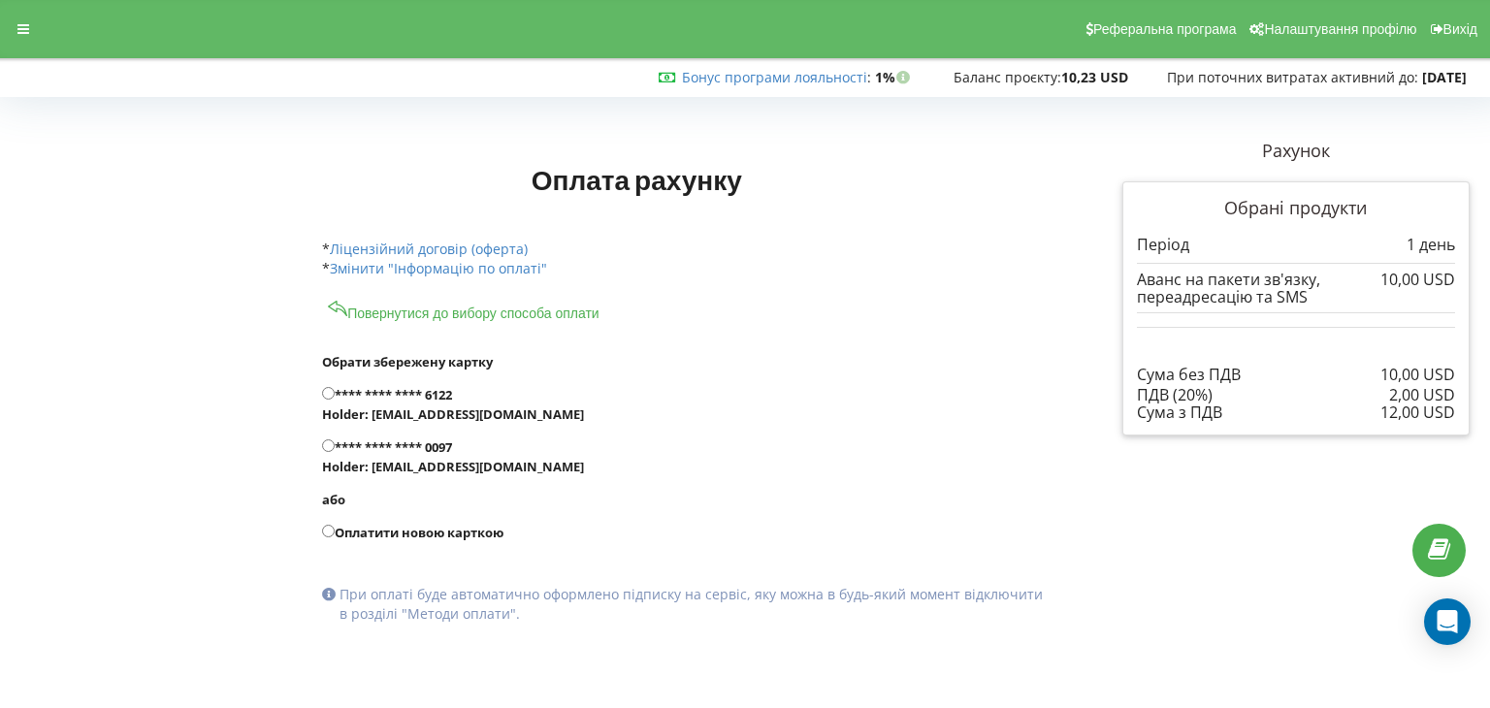
click at [484, 316] on button "Повернутися до вибору способа оплати" at bounding box center [463, 310] width 283 height 24
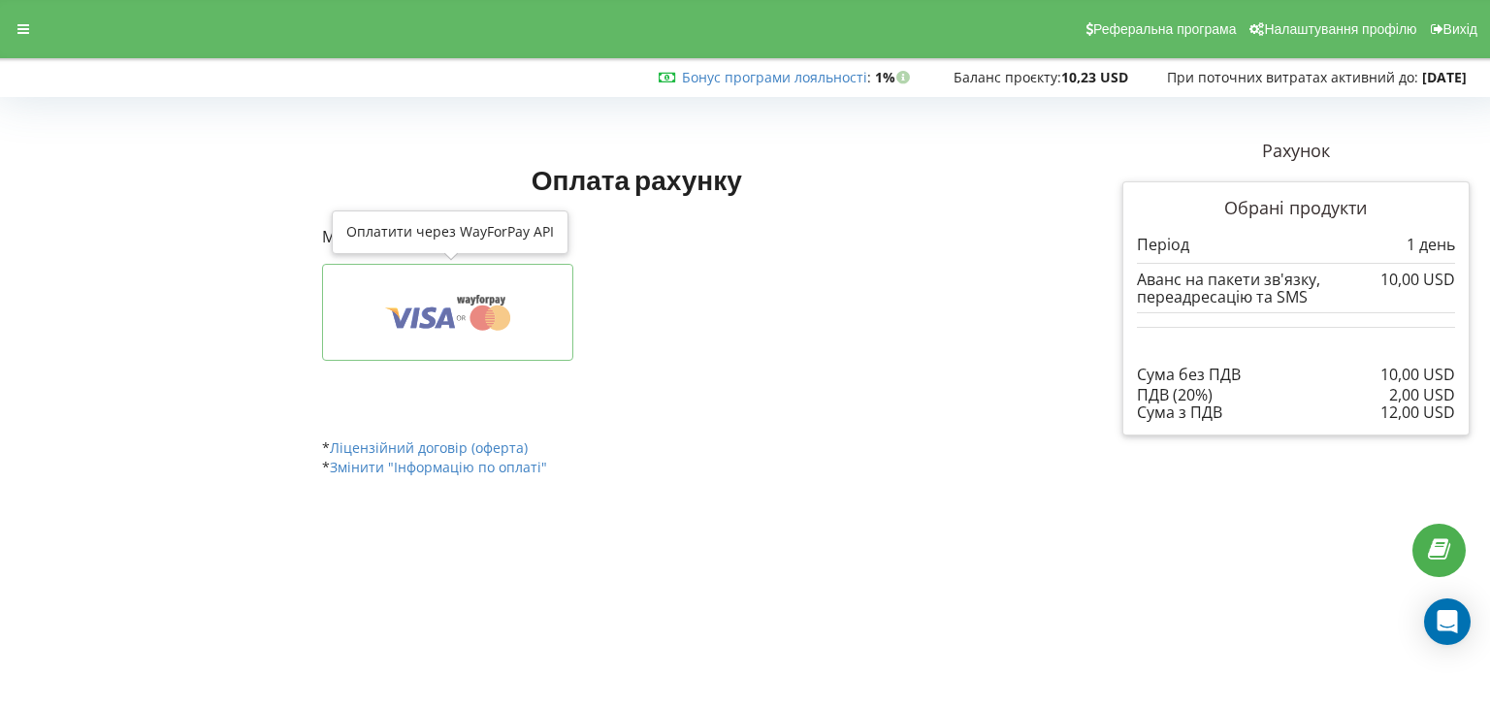
click at [535, 329] on icon at bounding box center [447, 312] width 191 height 37
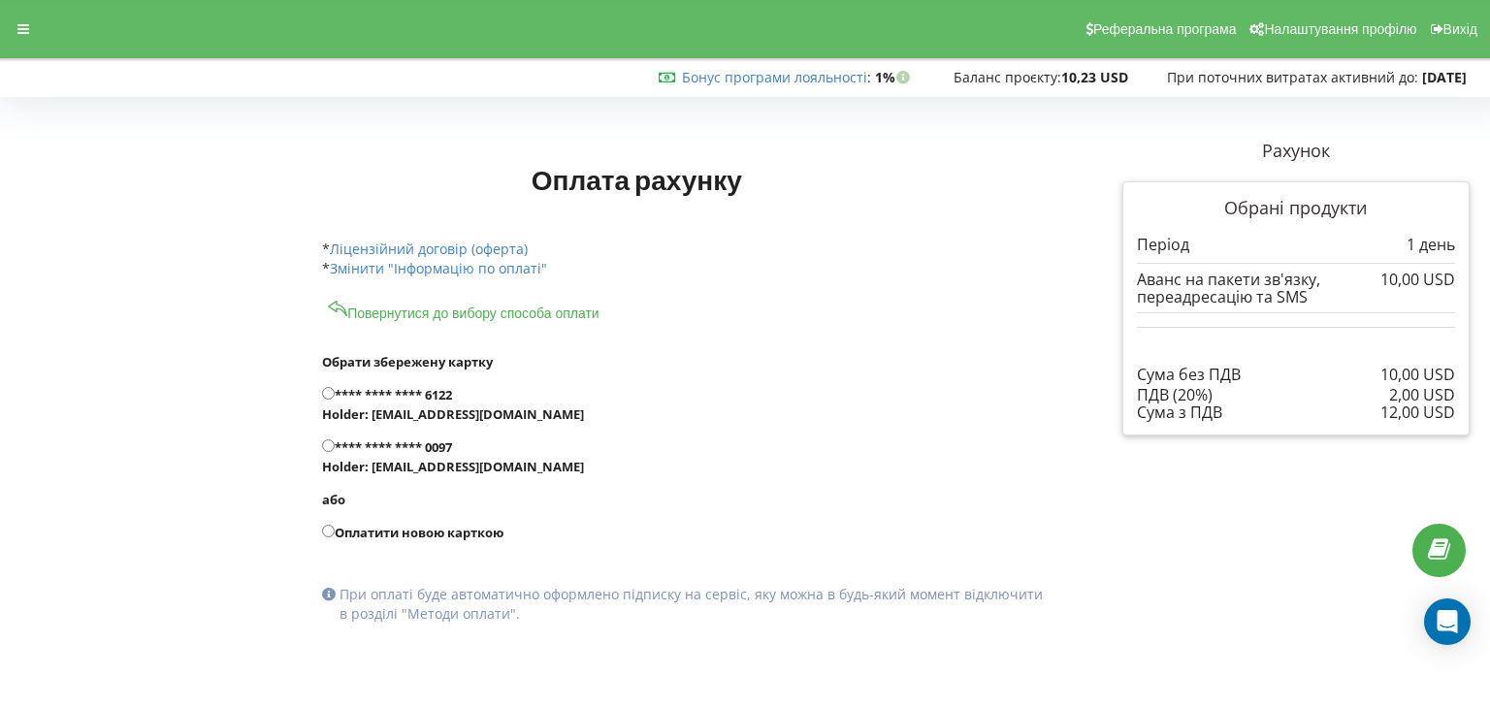
click at [440, 596] on p "При оплаті буде автоматично оформлено підписку на сервіс, яку можна в будь-який…" at bounding box center [692, 604] width 705 height 39
click at [328, 594] on icon at bounding box center [329, 592] width 14 height 14
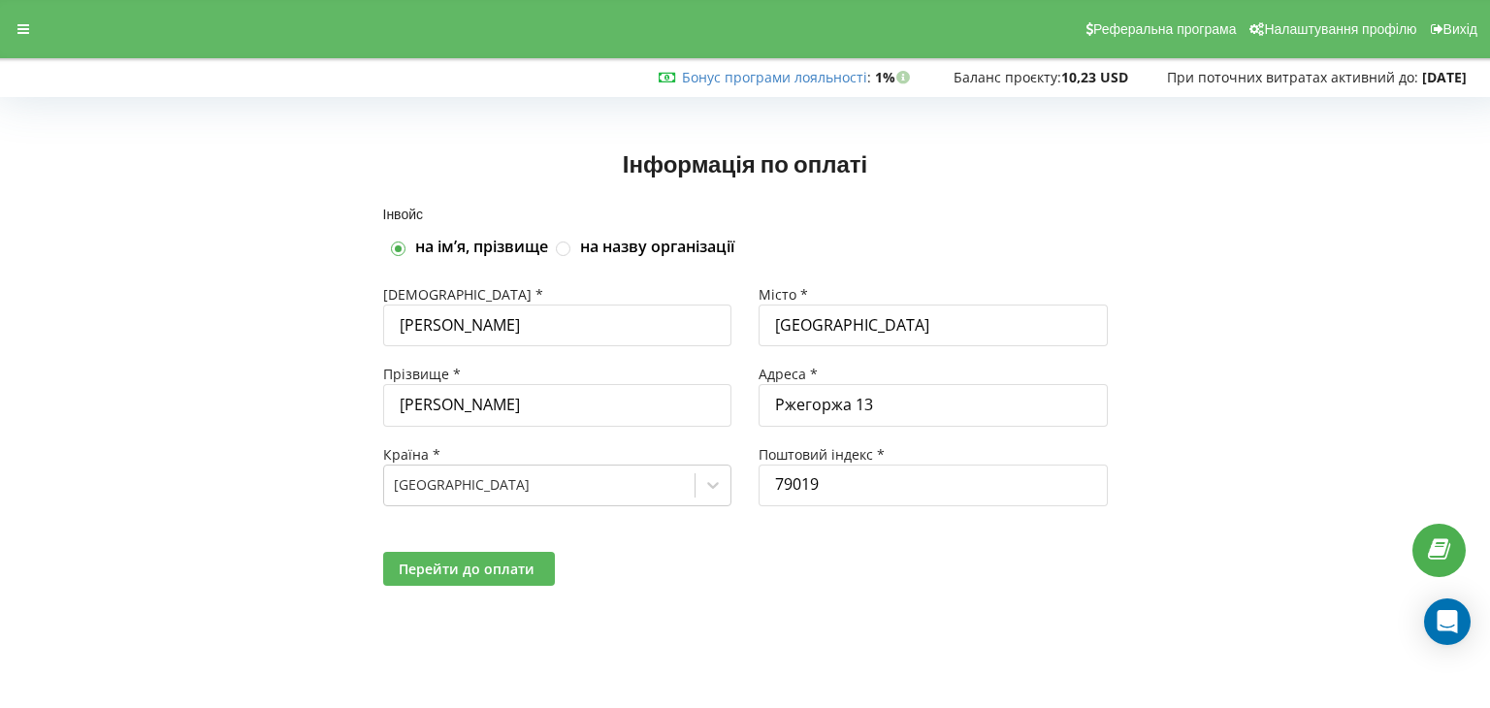
click at [504, 564] on span "Перейти до оплати" at bounding box center [467, 569] width 136 height 18
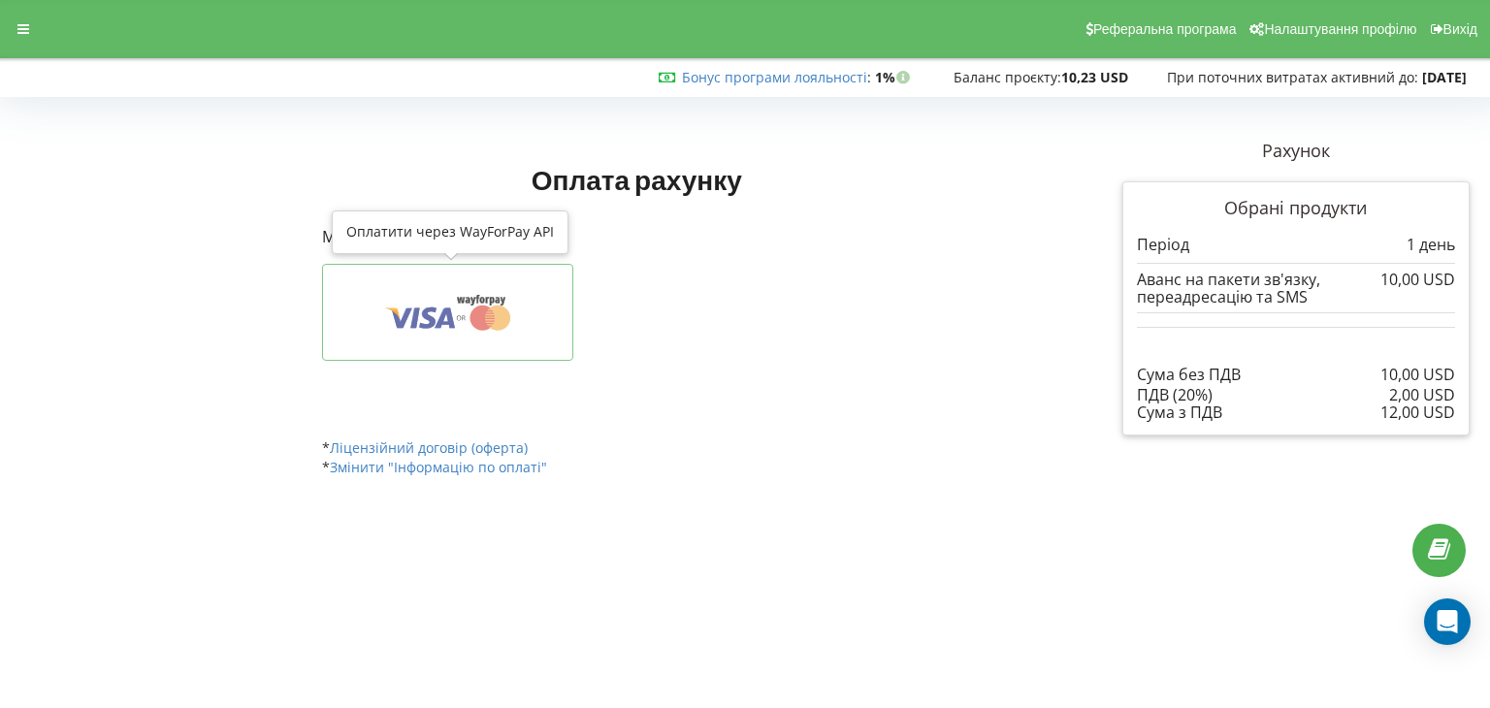
click at [552, 314] on button at bounding box center [447, 312] width 251 height 97
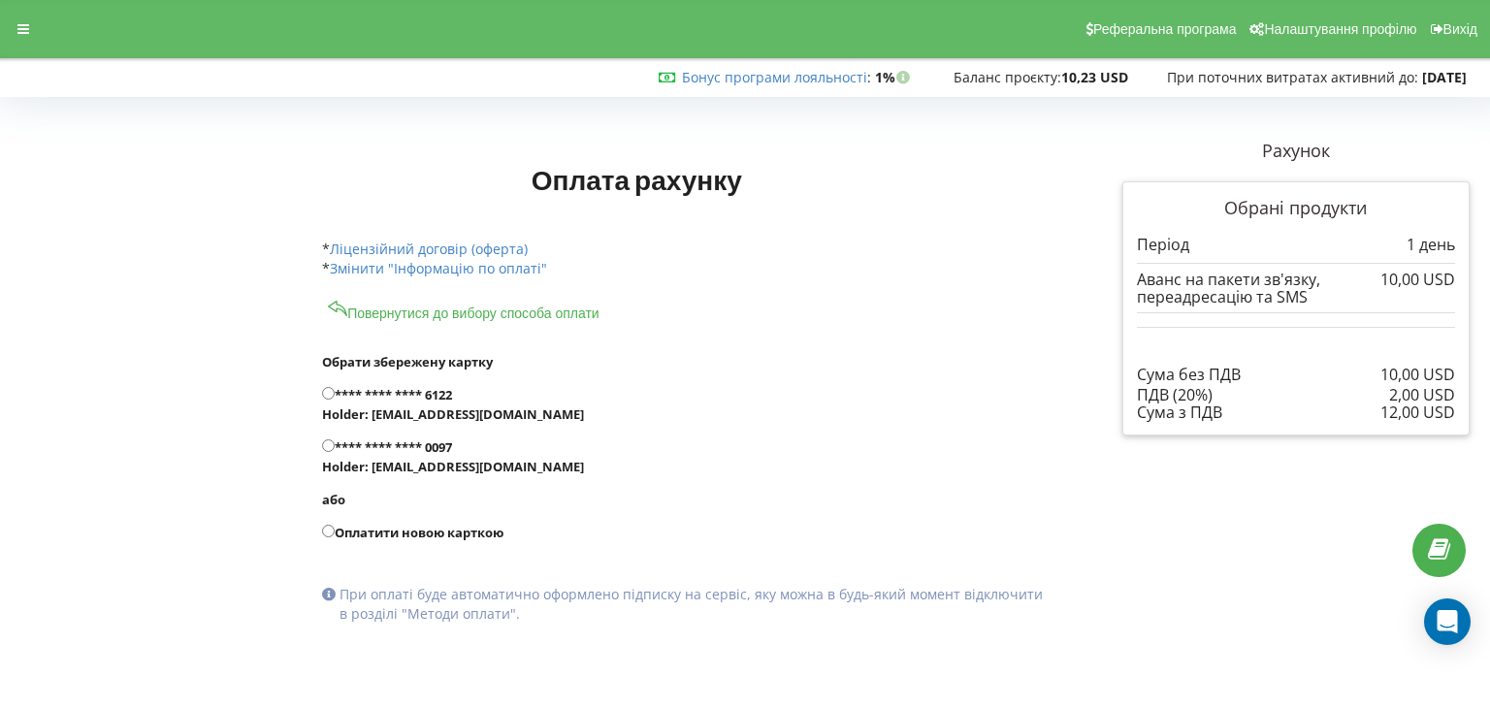
click at [436, 309] on div "Оплата рахунку Рахунок Обрані продукти Період 1 день 10,00 USD" at bounding box center [637, 231] width 656 height 159
click at [454, 311] on button "Повернутися до вибору способа оплати" at bounding box center [463, 310] width 283 height 24
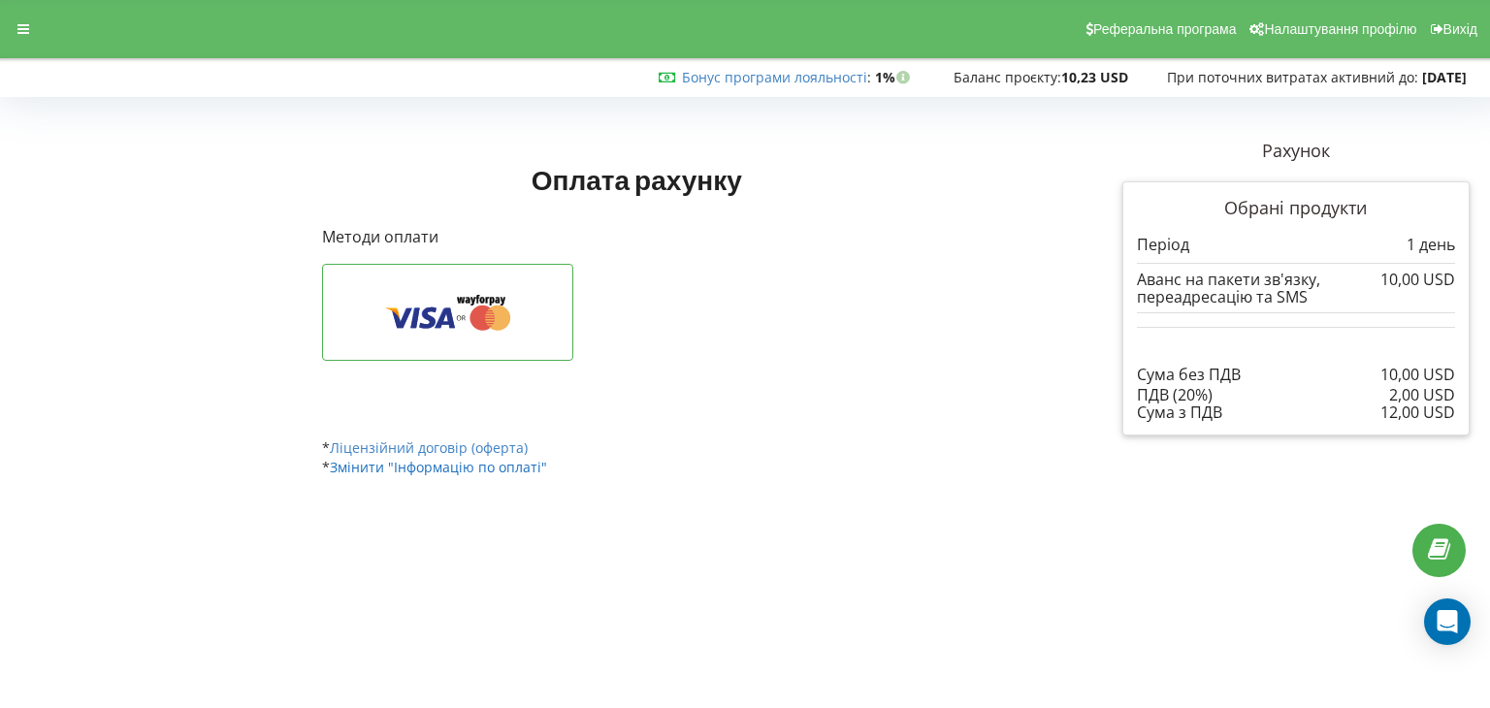
click at [505, 475] on link "Змінити "Інформацію по оплаті"" at bounding box center [438, 467] width 217 height 18
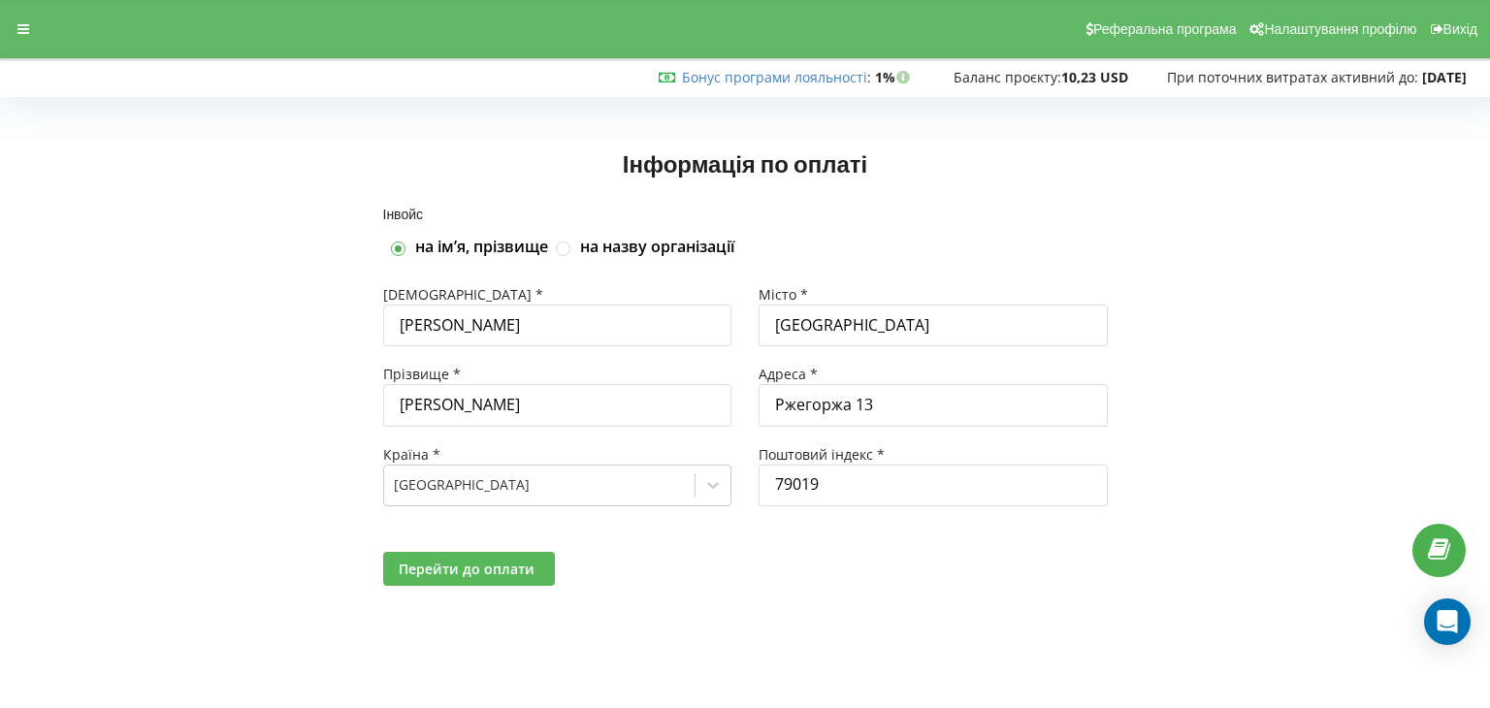
click at [520, 571] on span "Перейти до оплати" at bounding box center [467, 569] width 136 height 18
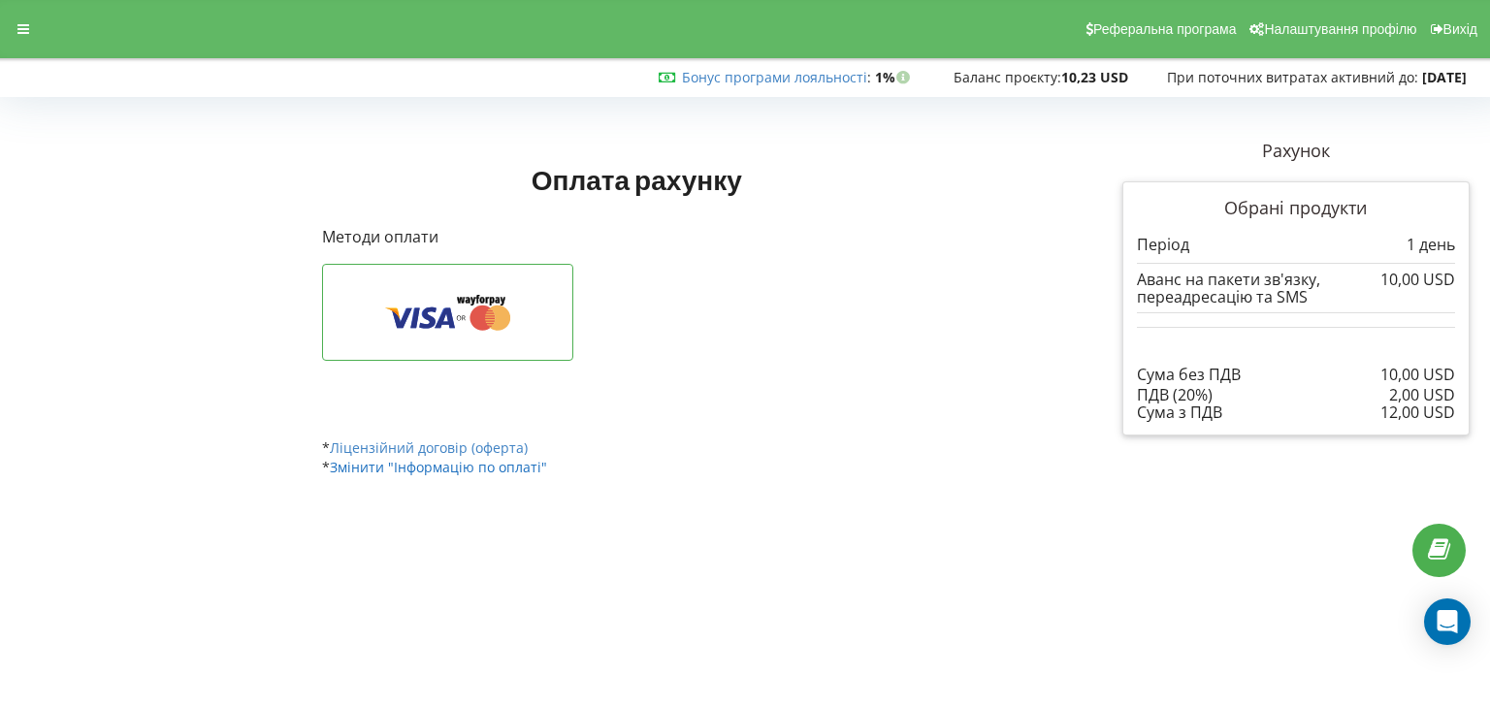
click at [474, 470] on link "Змінити "Інформацію по оплаті"" at bounding box center [438, 467] width 217 height 18
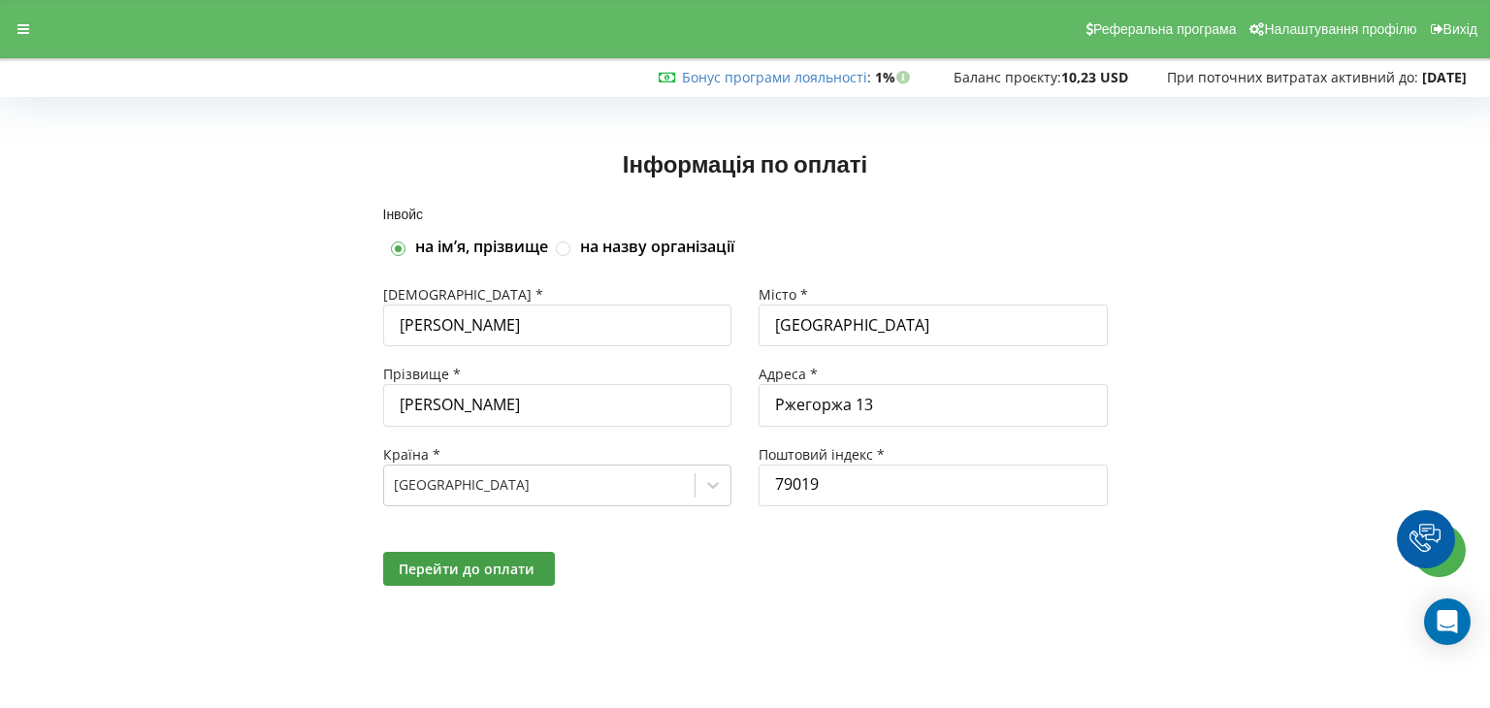
click at [488, 560] on span "Перейти до оплати" at bounding box center [467, 569] width 136 height 18
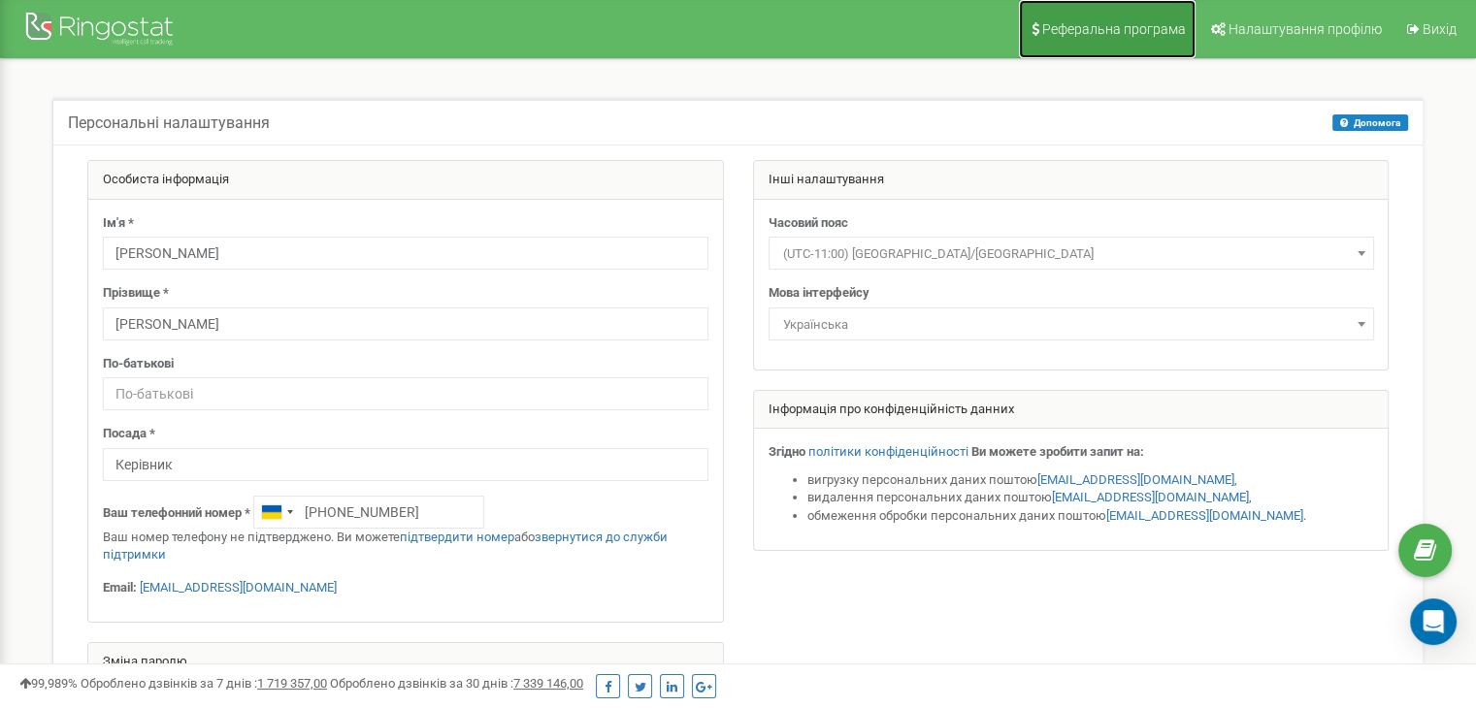
click at [1089, 43] on link "Реферальна програма" at bounding box center [1107, 29] width 177 height 58
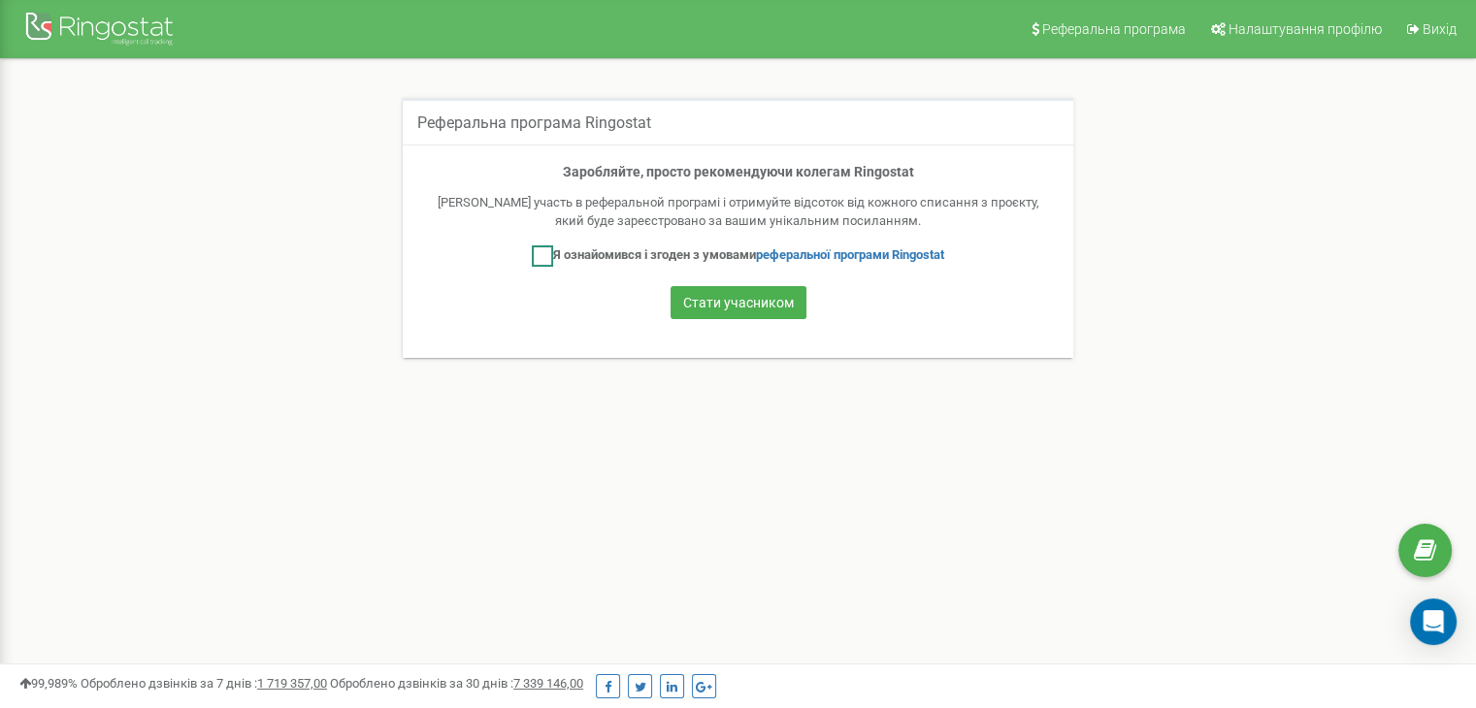
click at [549, 263] on label "Я ознайомився і згоден з умовами реферальної програми Ringostat" at bounding box center [738, 256] width 412 height 21
checkbox input "true"
click at [124, 24] on div at bounding box center [101, 31] width 155 height 47
